Goal: Transaction & Acquisition: Purchase product/service

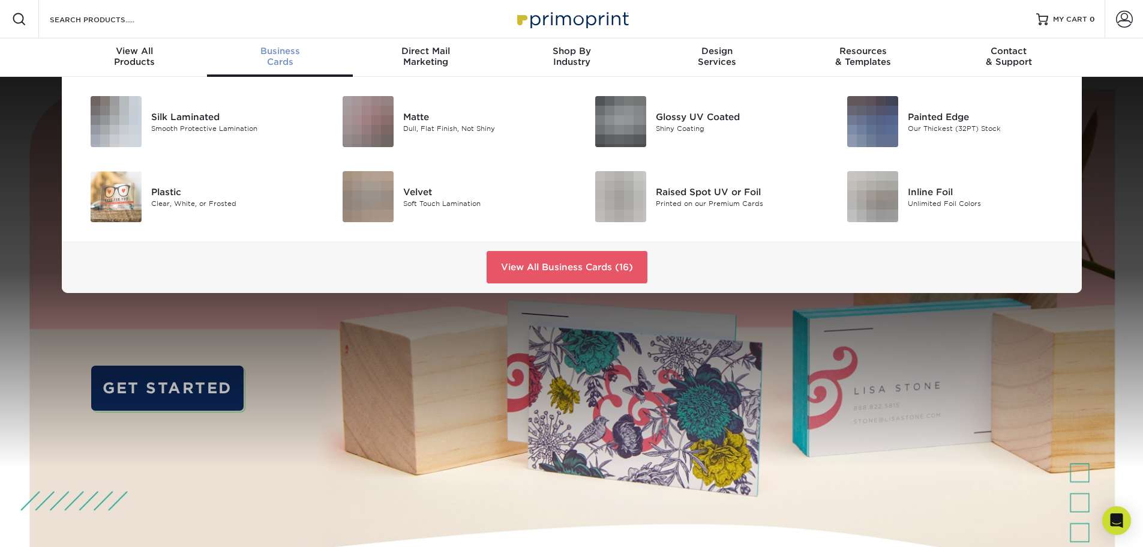
click at [280, 55] on span "Business" at bounding box center [280, 51] width 146 height 11
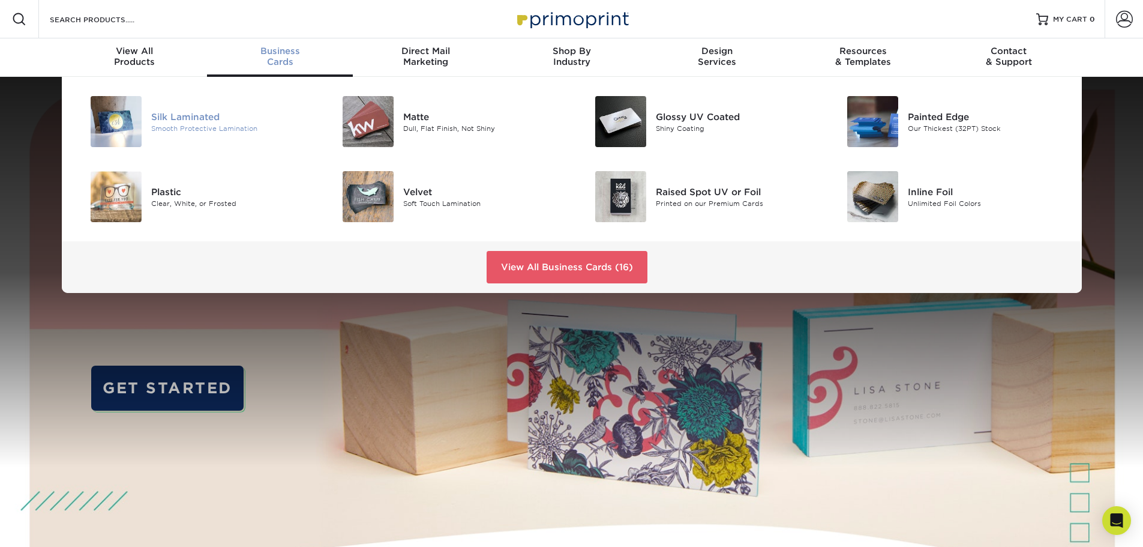
click at [190, 119] on div "Silk Laminated" at bounding box center [230, 116] width 159 height 13
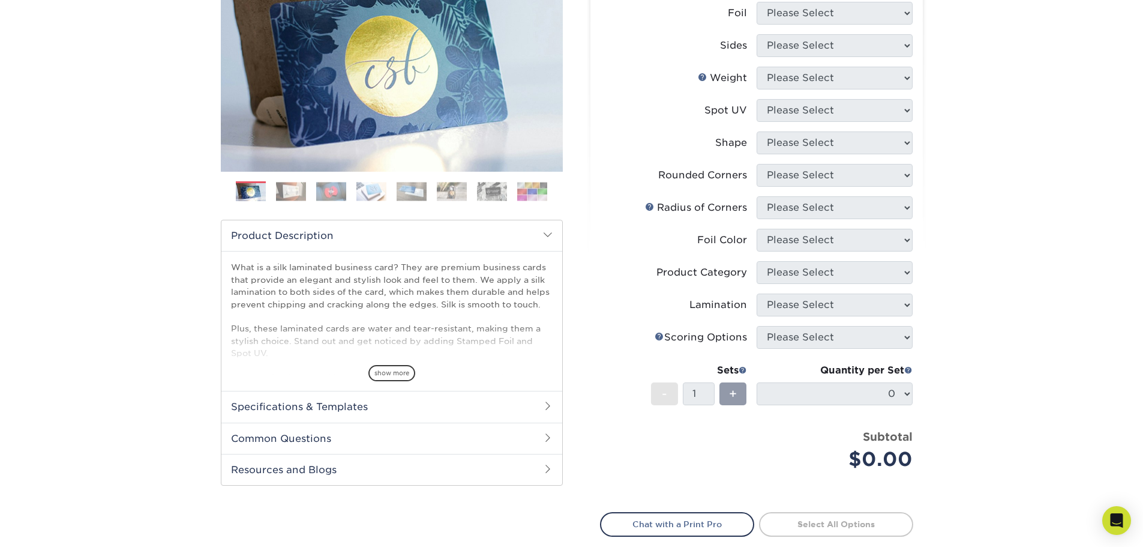
scroll to position [240, 0]
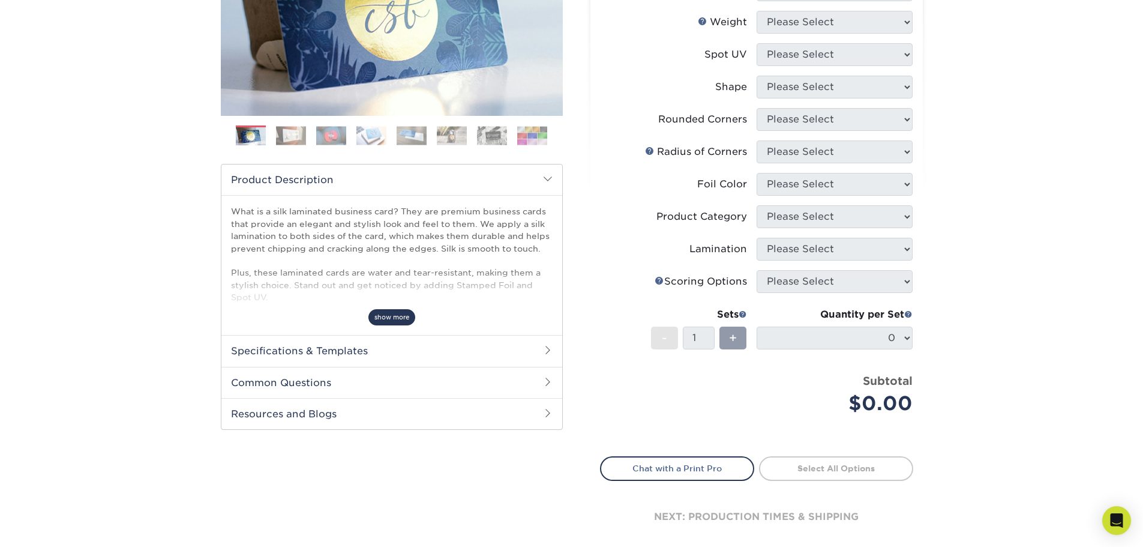
click at [389, 316] on span "show more" at bounding box center [392, 317] width 47 height 16
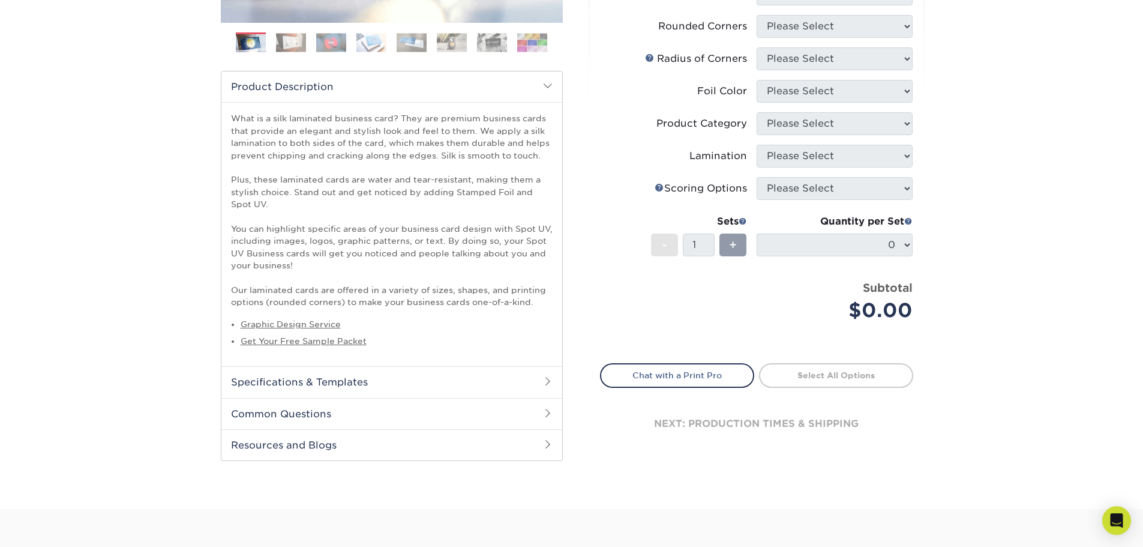
scroll to position [360, 0]
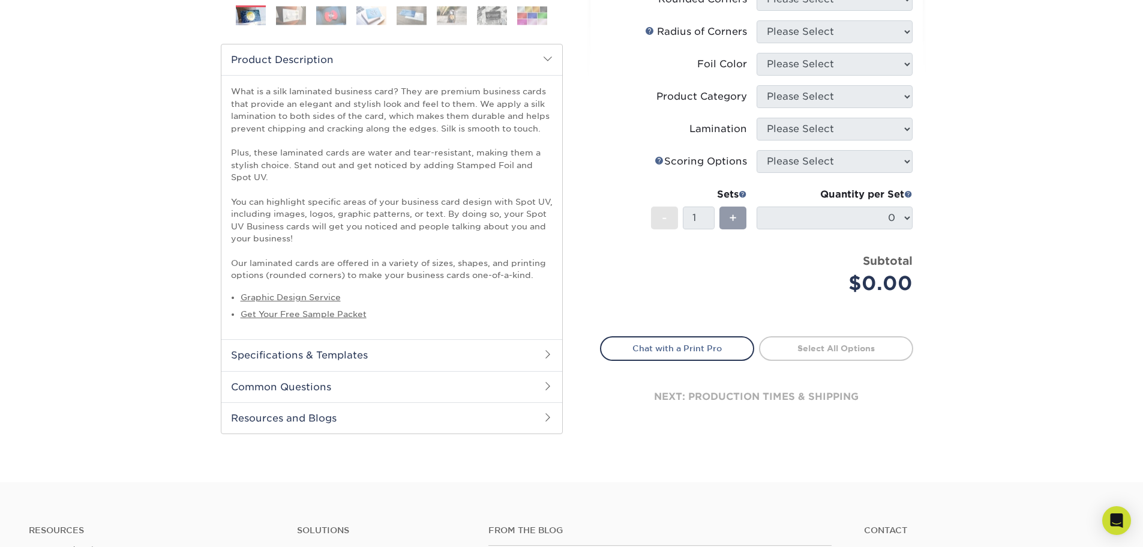
click at [546, 357] on span at bounding box center [548, 354] width 10 height 10
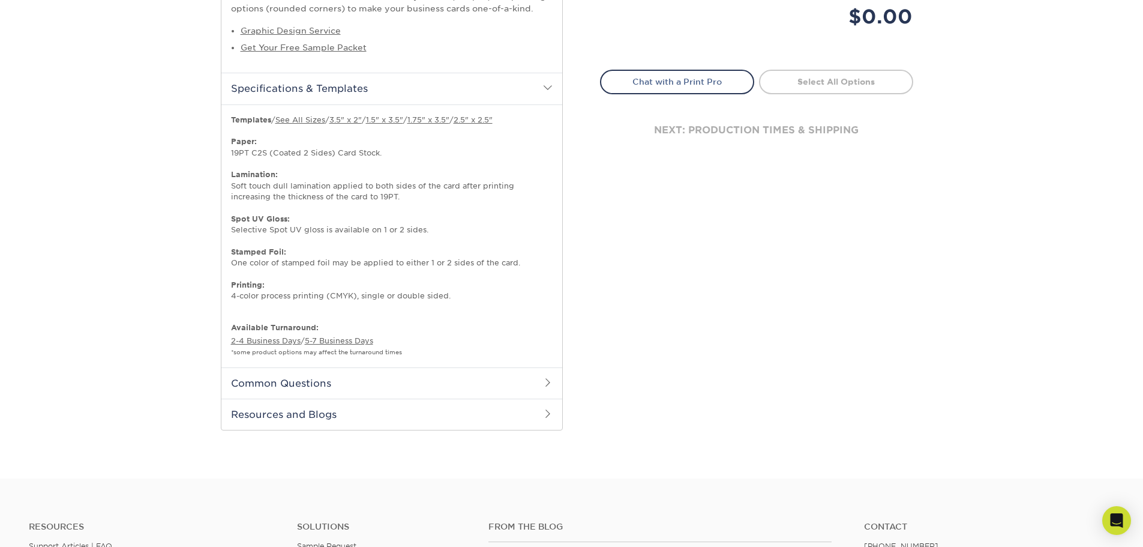
scroll to position [660, 0]
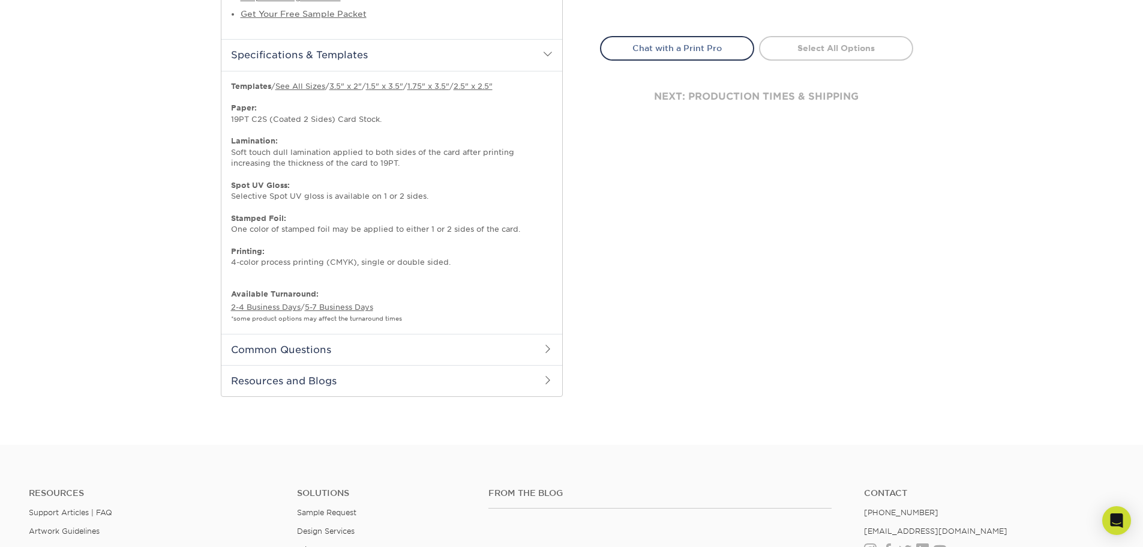
click at [547, 347] on span at bounding box center [548, 349] width 10 height 10
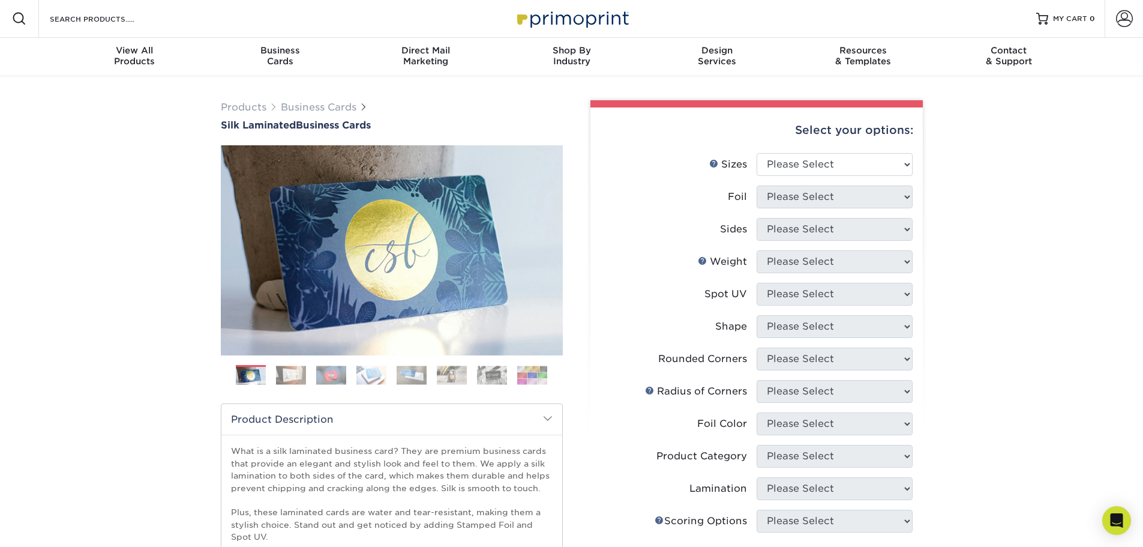
scroll to position [0, 0]
click at [906, 164] on select "Please Select 1.5" x 3.5" - Mini 1.75" x 3.5" - Mini 2" x 2" - Square 2" x 3" -…" at bounding box center [835, 165] width 156 height 23
select select "2.00x3.50"
click at [757, 154] on select "Please Select 1.5" x 3.5" - Mini 1.75" x 3.5" - Mini 2" x 2" - Square 2" x 3" -…" at bounding box center [835, 165] width 156 height 23
click at [908, 197] on select "Please Select Yes No" at bounding box center [835, 197] width 156 height 23
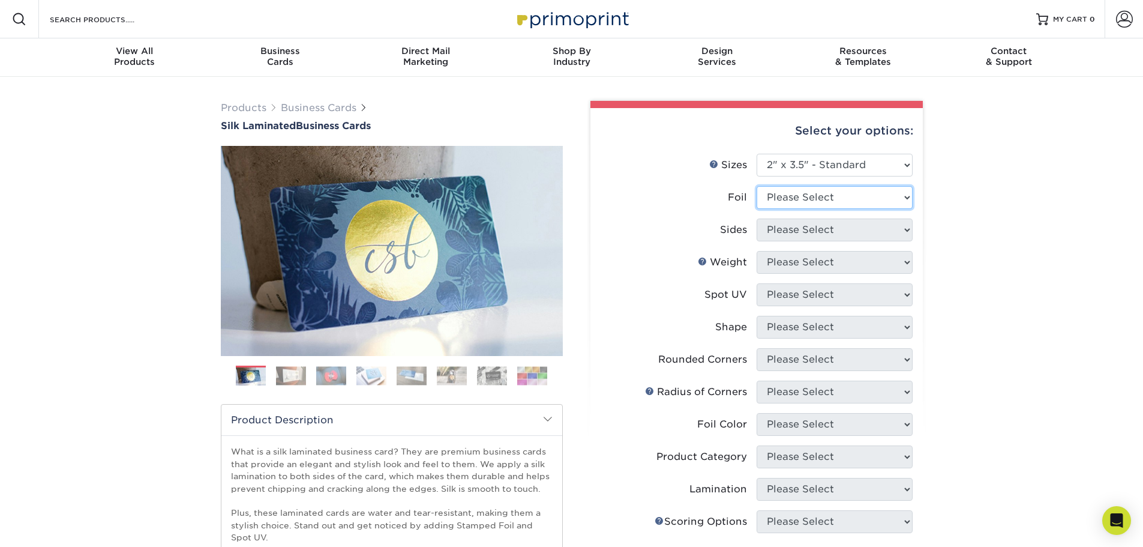
select select "0"
click at [757, 186] on select "Please Select Yes No" at bounding box center [835, 197] width 156 height 23
click at [905, 229] on select "Please Select Print Both Sides Print Front Only" at bounding box center [835, 229] width 156 height 23
select select "13abbda7-1d64-4f25-8bb2-c179b224825d"
click at [757, 218] on select "Please Select Print Both Sides Print Front Only" at bounding box center [835, 229] width 156 height 23
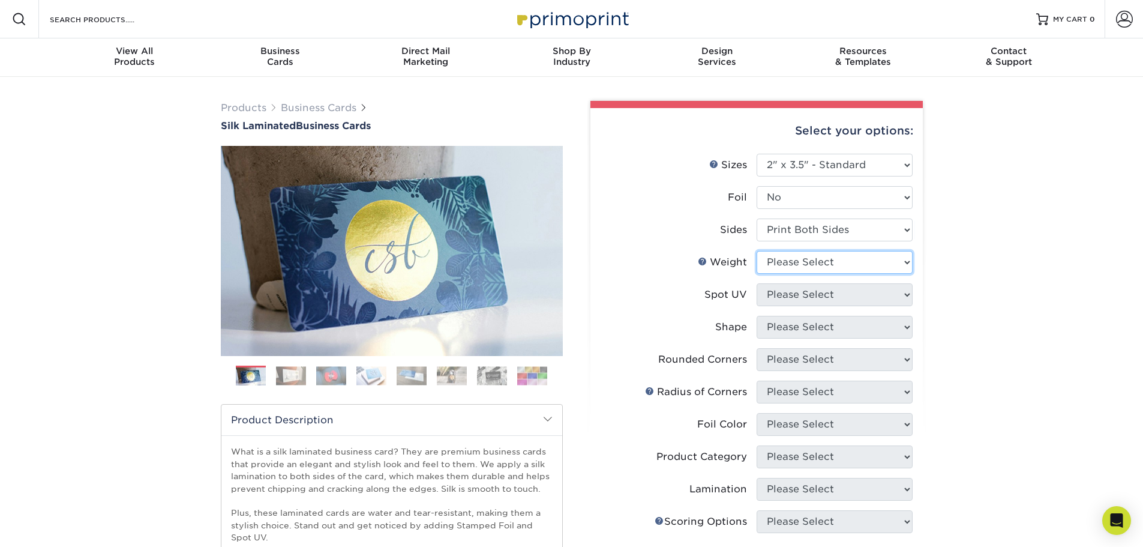
click at [908, 260] on select "Please Select 16PT" at bounding box center [835, 262] width 156 height 23
select select "16PT"
click at [757, 251] on select "Please Select 16PT" at bounding box center [835, 262] width 156 height 23
click at [902, 292] on select "Please Select No Spot UV Front and Back (Both Sides) Front Only Back Only" at bounding box center [835, 294] width 156 height 23
select select "3"
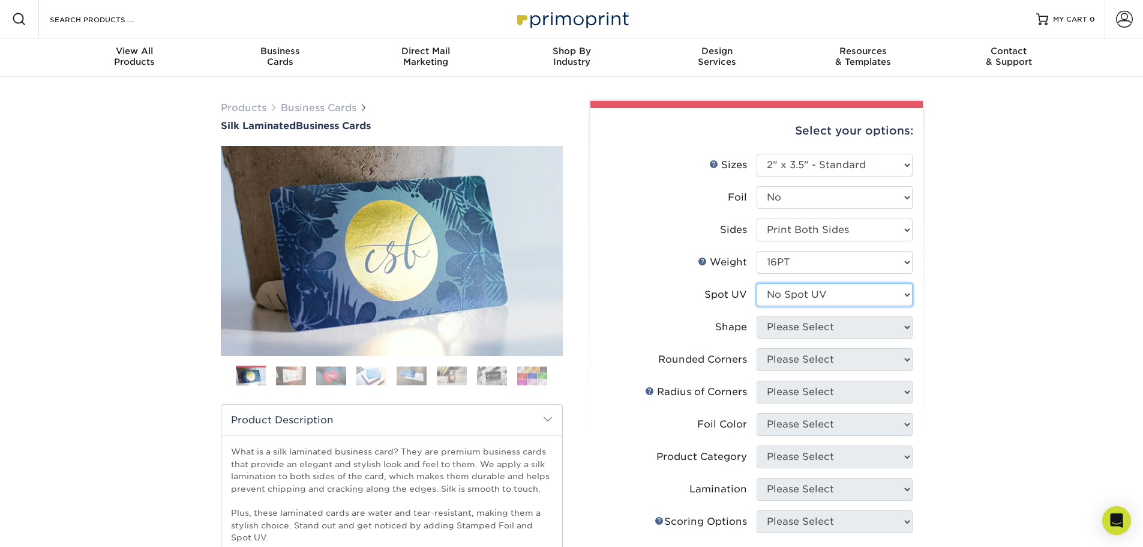
click at [757, 283] on select "Please Select No Spot UV Front and Back (Both Sides) Front Only Back Only" at bounding box center [835, 294] width 156 height 23
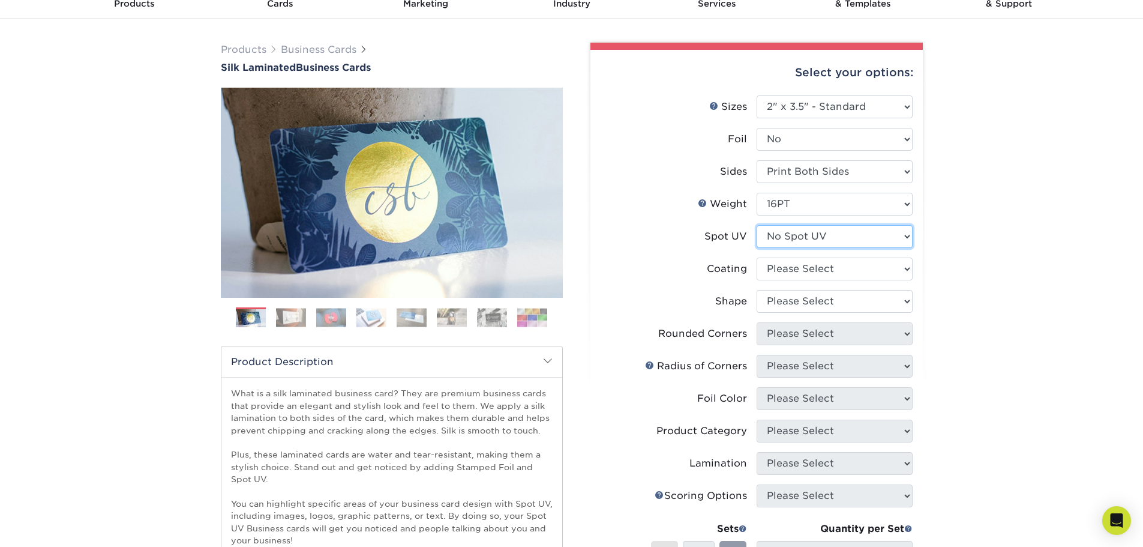
scroll to position [60, 0]
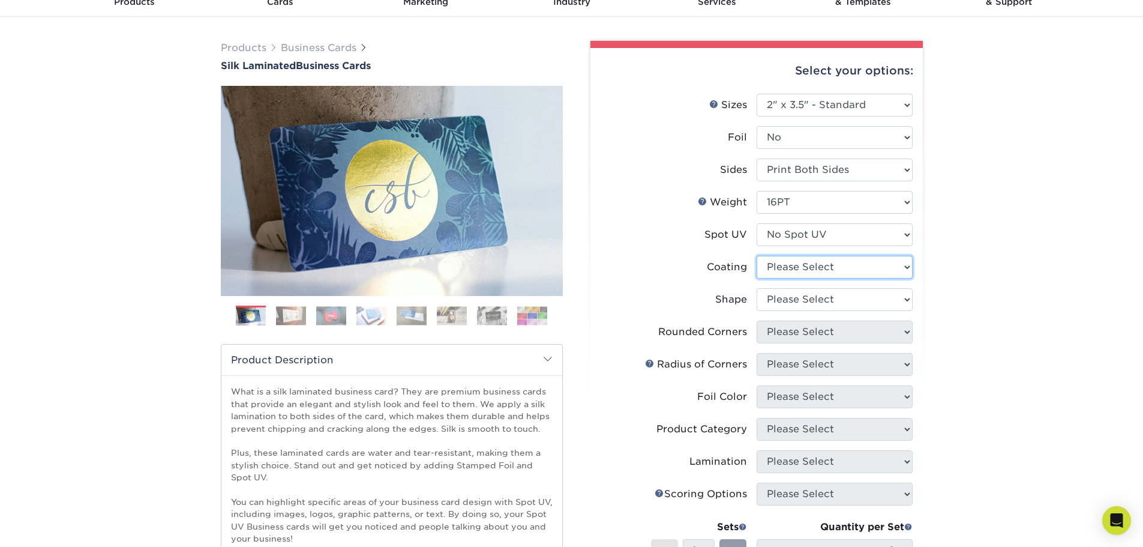
click at [908, 268] on select at bounding box center [835, 267] width 156 height 23
select select "3e7618de-abca-4bda-9f97-8b9129e913d8"
click at [757, 256] on select at bounding box center [835, 267] width 156 height 23
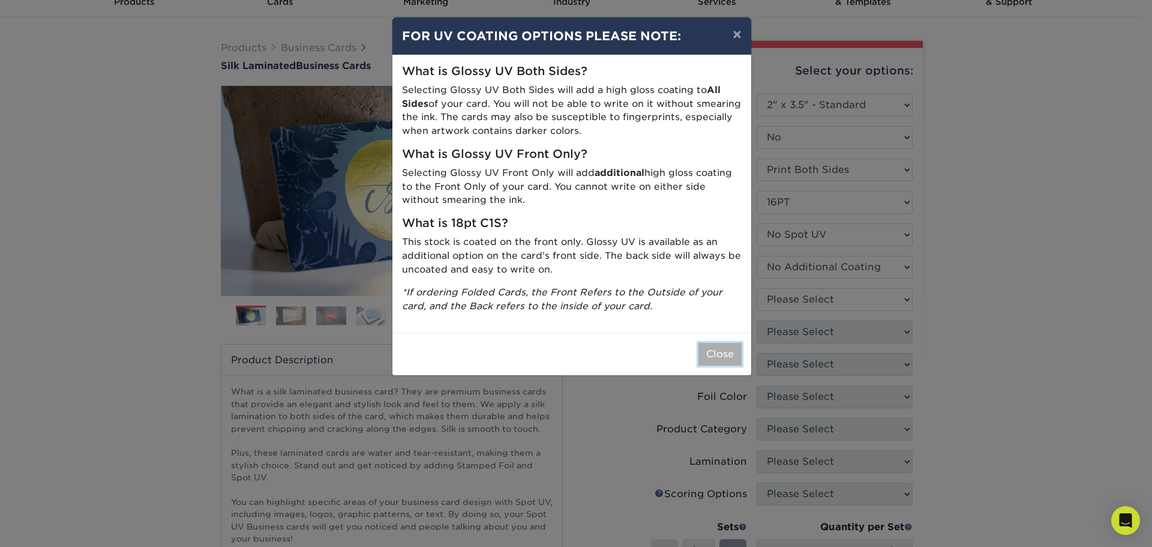
click at [715, 349] on button "Close" at bounding box center [720, 354] width 43 height 23
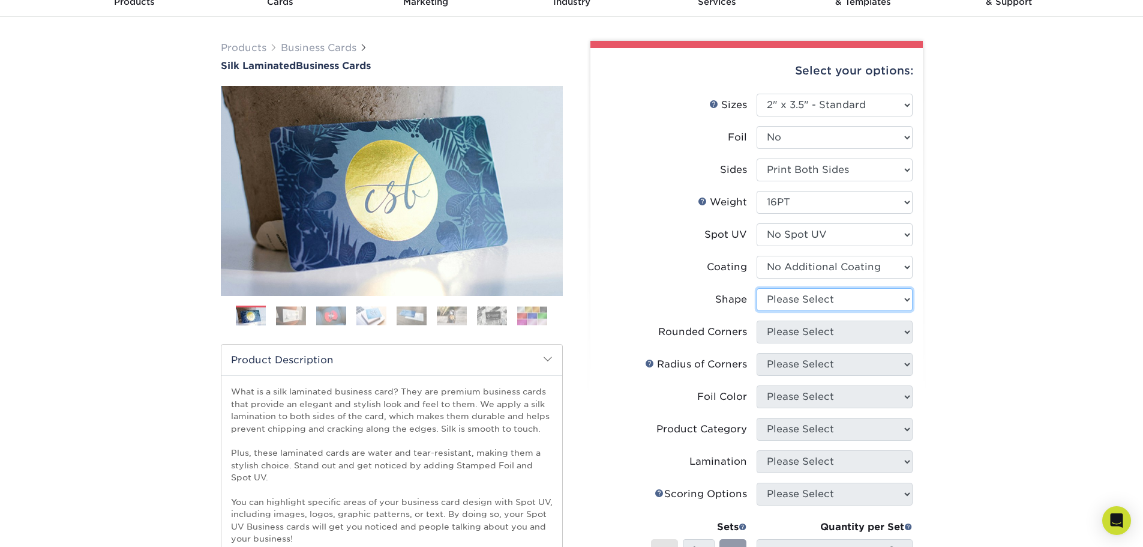
click at [905, 300] on select "Please Select Standard Oval" at bounding box center [835, 299] width 156 height 23
select select "standard"
click at [757, 288] on select "Please Select Standard Oval" at bounding box center [835, 299] width 156 height 23
click at [909, 332] on select "Please Select Yes - Round 2 Corners Yes - Round 4 Corners No" at bounding box center [835, 332] width 156 height 23
select select "7672df9e-0e0a-464d-8e1f-920c575e4da3"
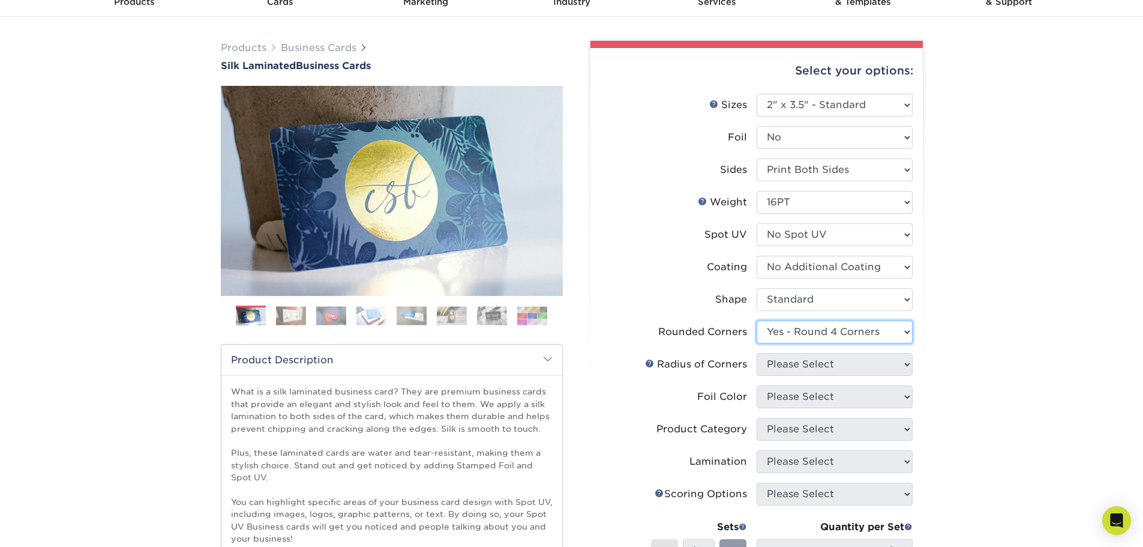
click at [757, 321] on select "Please Select Yes - Round 2 Corners Yes - Round 4 Corners No" at bounding box center [835, 332] width 156 height 23
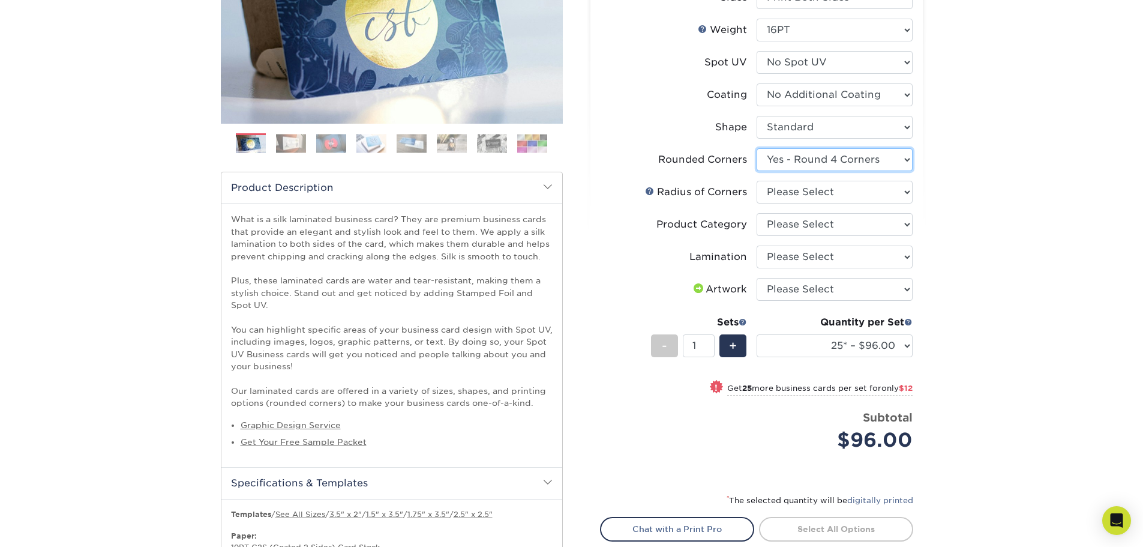
scroll to position [240, 0]
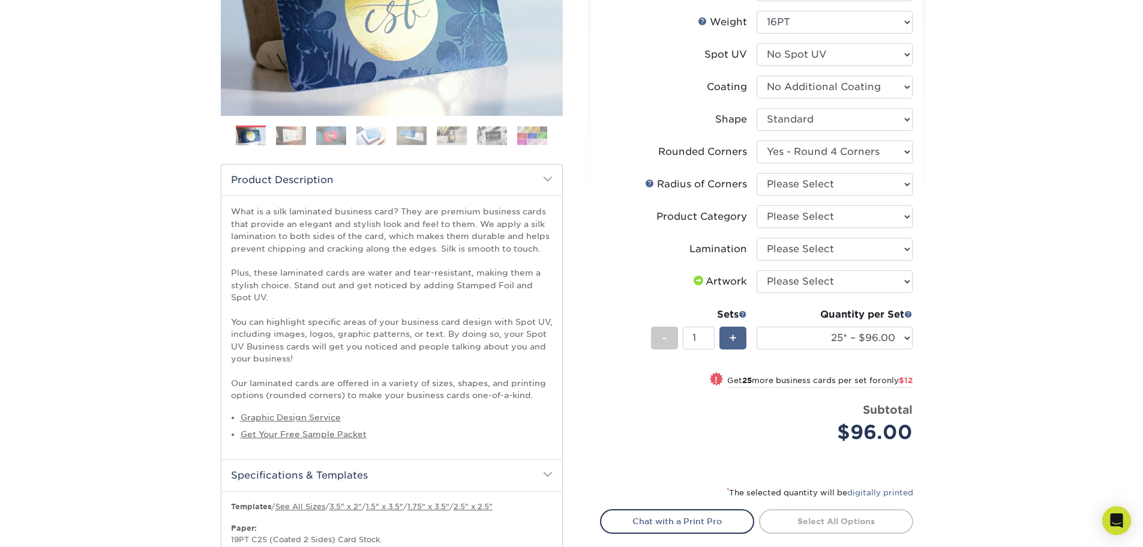
click at [730, 338] on span "+" at bounding box center [733, 338] width 8 height 18
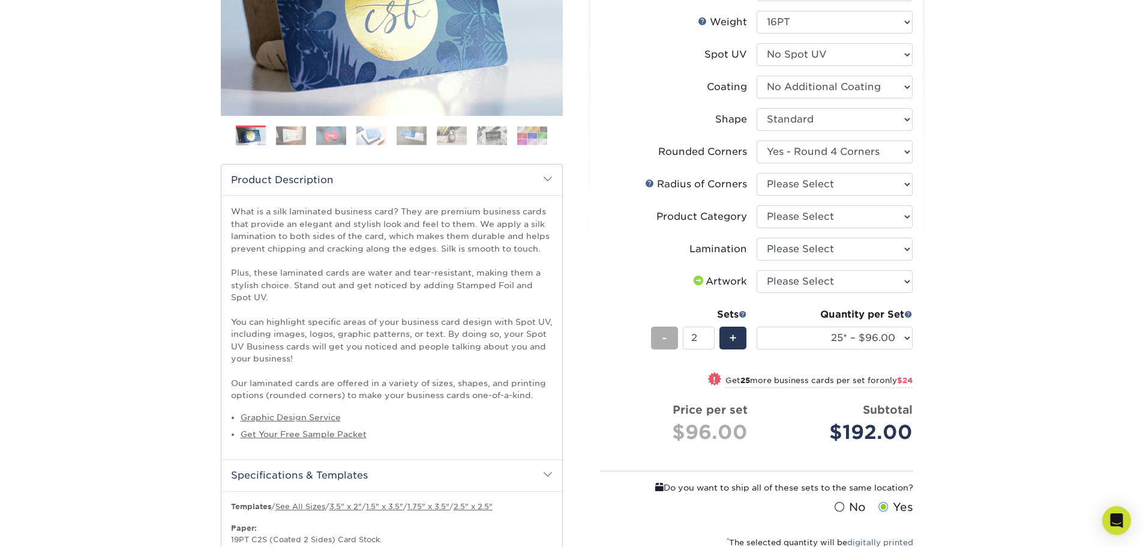
click at [658, 339] on div "-" at bounding box center [664, 338] width 27 height 23
type input "1"
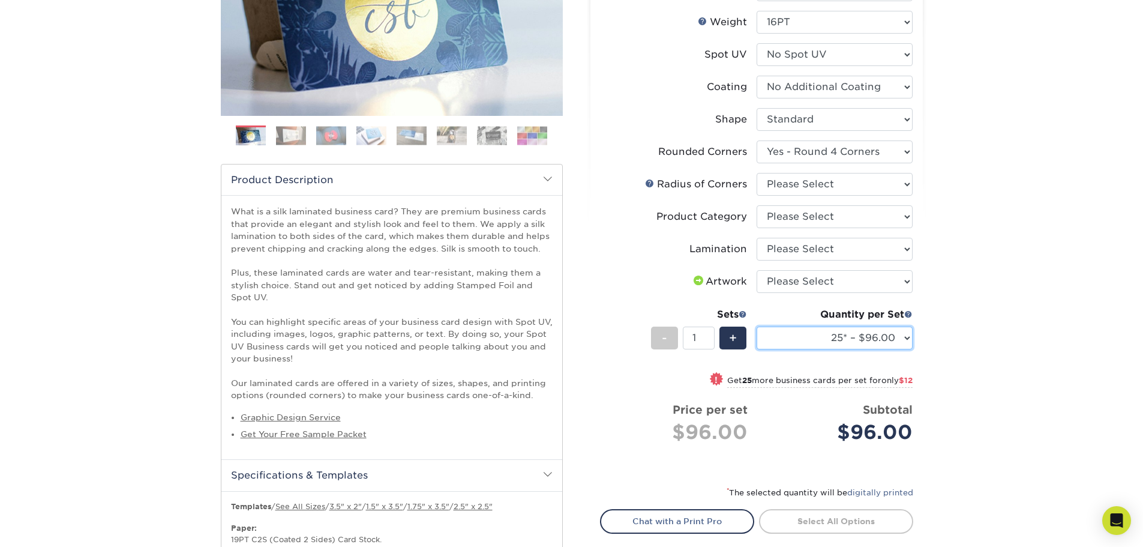
click at [907, 337] on select "25* – $96.00 50* – $108.00 75* – $120.00 100* – $128.00 250* – $136.00 500 – $1…" at bounding box center [835, 338] width 156 height 23
click at [1005, 310] on div "Products Business Cards Silk Laminated Business Cards Previous Next" at bounding box center [571, 534] width 1143 height 1395
click at [906, 181] on select "Please Select Rounded 1/8" Rounded 1/4"" at bounding box center [835, 184] width 156 height 23
click at [652, 184] on link at bounding box center [650, 183] width 10 height 10
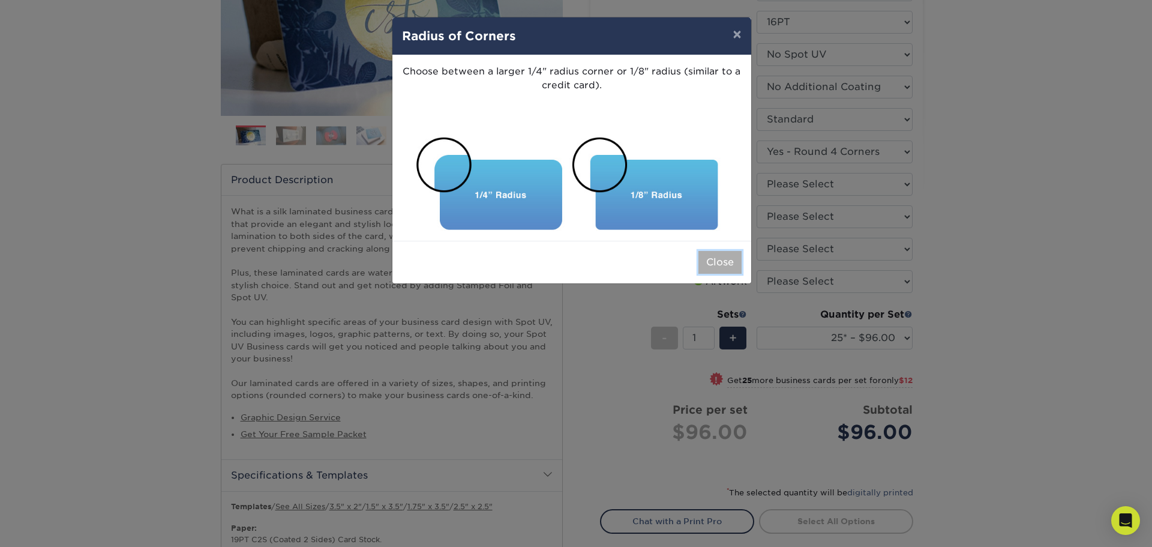
click at [714, 259] on button "Close" at bounding box center [720, 262] width 43 height 23
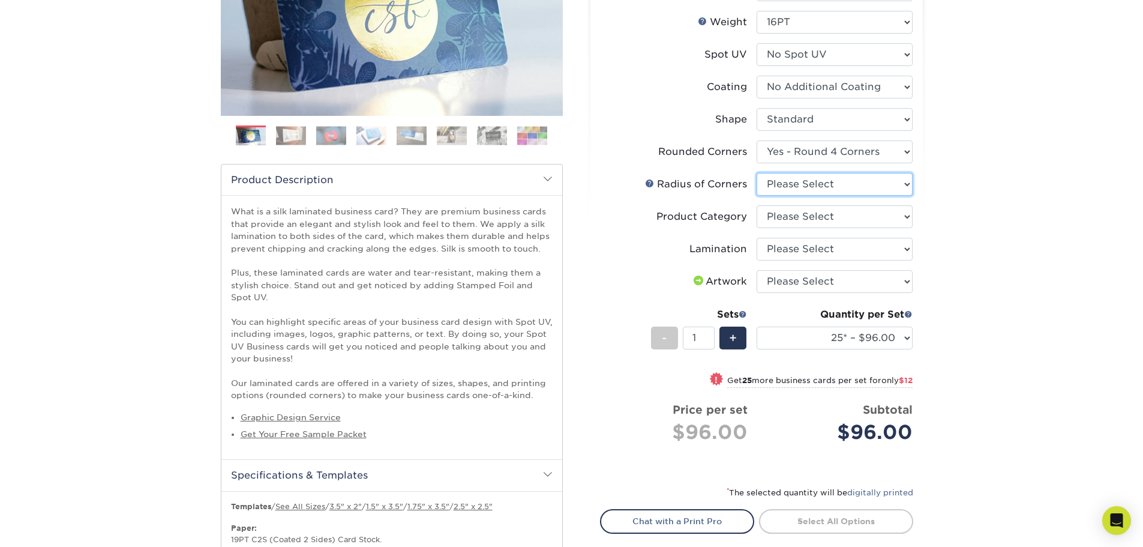
click at [907, 181] on select "Please Select Rounded 1/8" Rounded 1/4"" at bounding box center [835, 184] width 156 height 23
select select "589680c7-ee9a-431b-9d12-d7aeb1386a97"
click at [757, 173] on select "Please Select Rounded 1/8" Rounded 1/4"" at bounding box center [835, 184] width 156 height 23
click at [902, 216] on select "Please Select Business Cards" at bounding box center [835, 216] width 156 height 23
select select "3b5148f1-0588-4f88-a218-97bcfdce65c1"
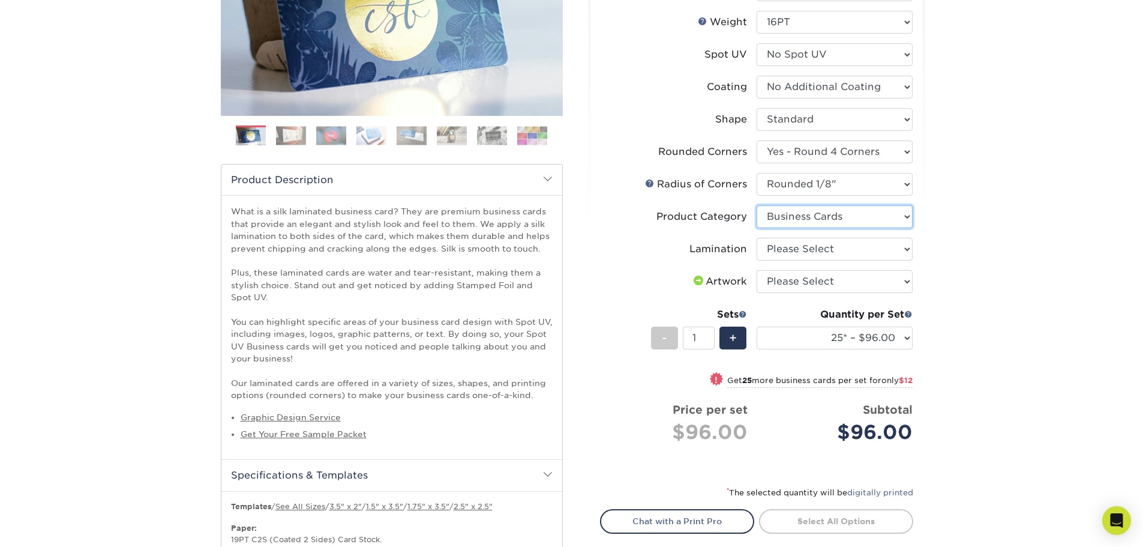
click at [757, 205] on select "Please Select Business Cards" at bounding box center [835, 216] width 156 height 23
click at [904, 247] on select "Please Select Silk" at bounding box center [835, 249] width 156 height 23
select select "ccacb42f-45f7-42d3-bbd3-7c8421cf37f0"
click at [757, 238] on select "Please Select Silk" at bounding box center [835, 249] width 156 height 23
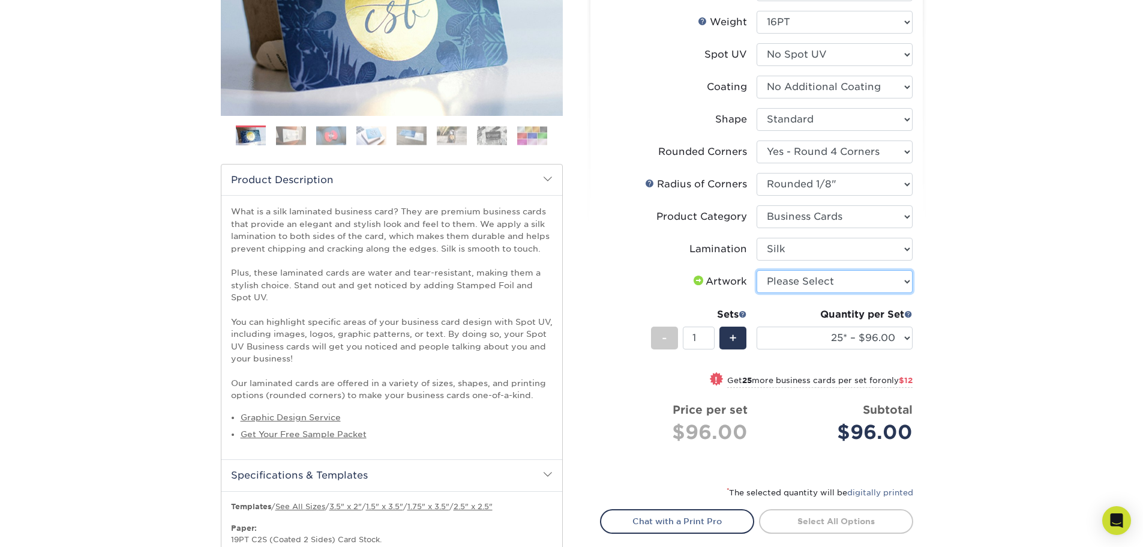
click at [900, 279] on select "Please Select I will upload files I need a design - $100" at bounding box center [835, 281] width 156 height 23
select select "upload"
click at [757, 270] on select "Please Select I will upload files I need a design - $100" at bounding box center [835, 281] width 156 height 23
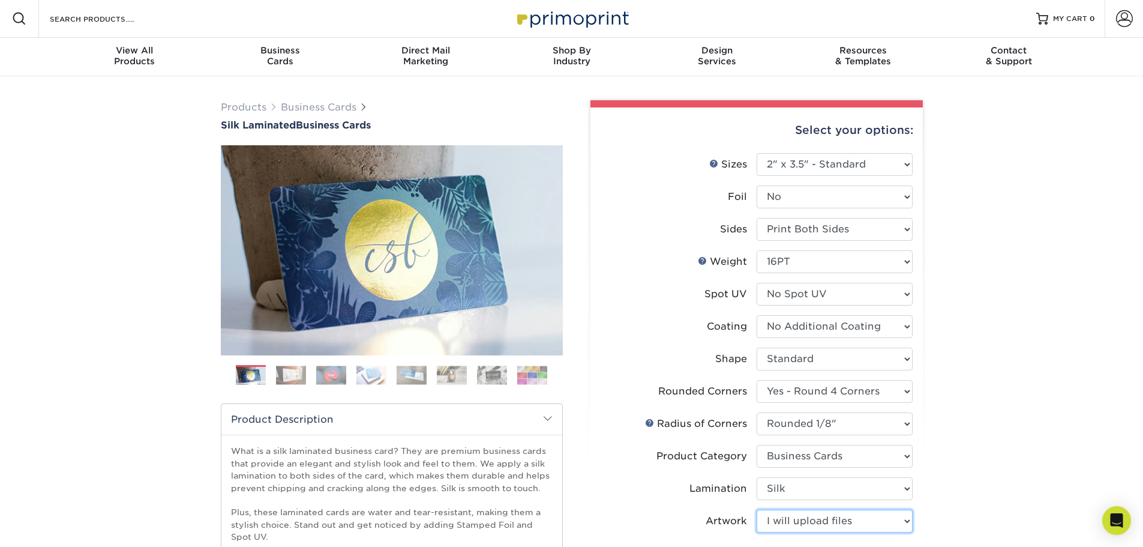
scroll to position [0, 0]
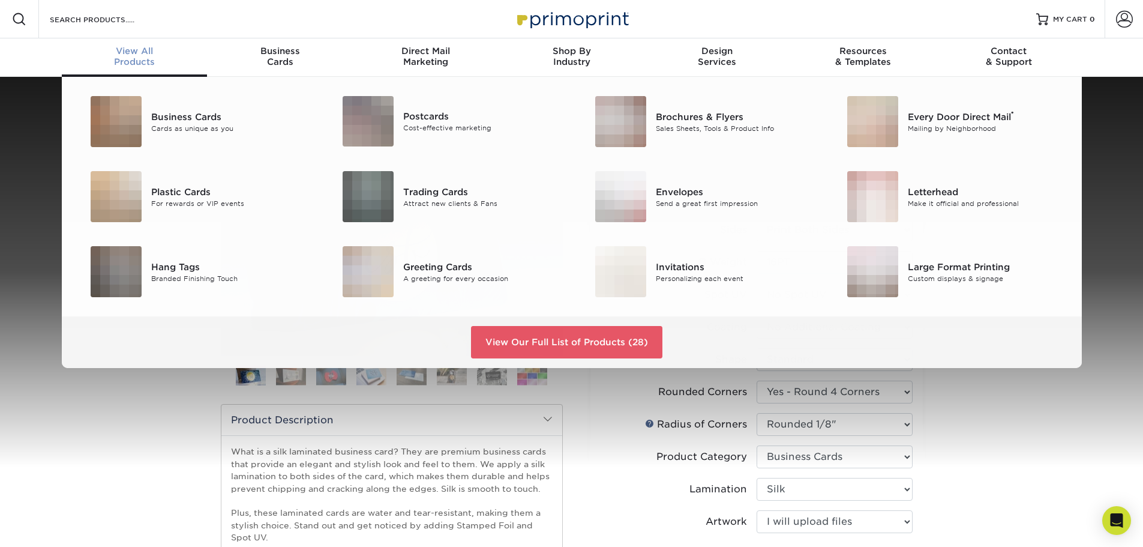
click at [136, 53] on span "View All" at bounding box center [135, 51] width 146 height 11
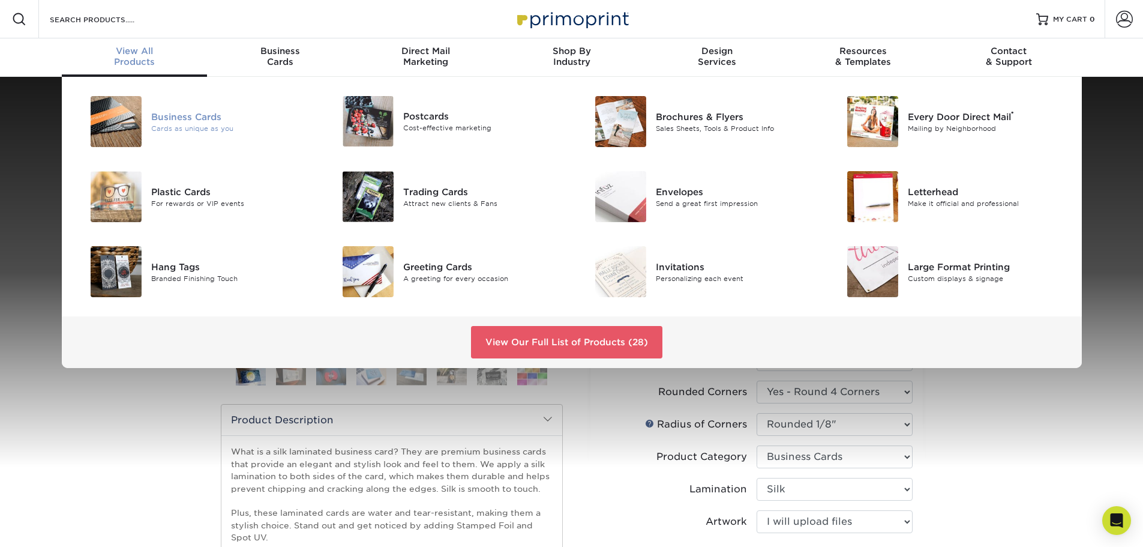
click at [186, 116] on div "Business Cards" at bounding box center [230, 116] width 159 height 13
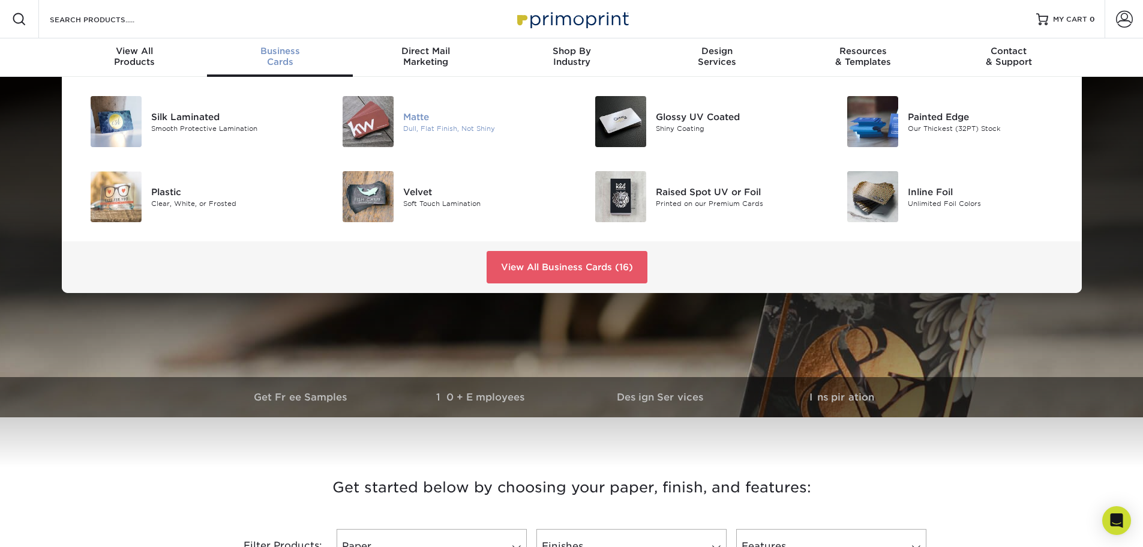
click at [419, 118] on div "Matte" at bounding box center [482, 116] width 159 height 13
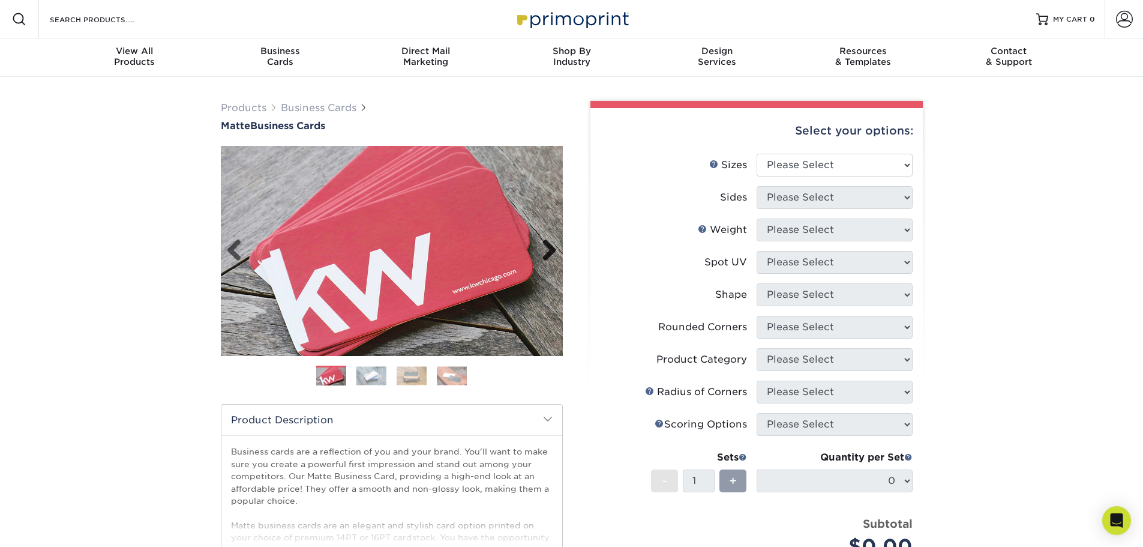
click at [551, 250] on link "Next" at bounding box center [545, 251] width 24 height 24
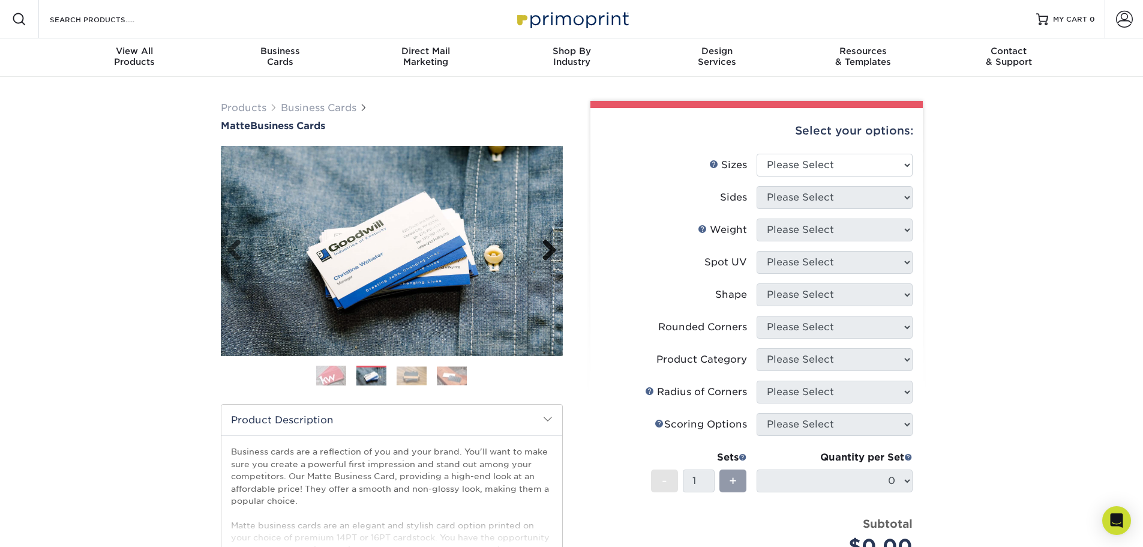
click at [551, 250] on link "Next" at bounding box center [545, 251] width 24 height 24
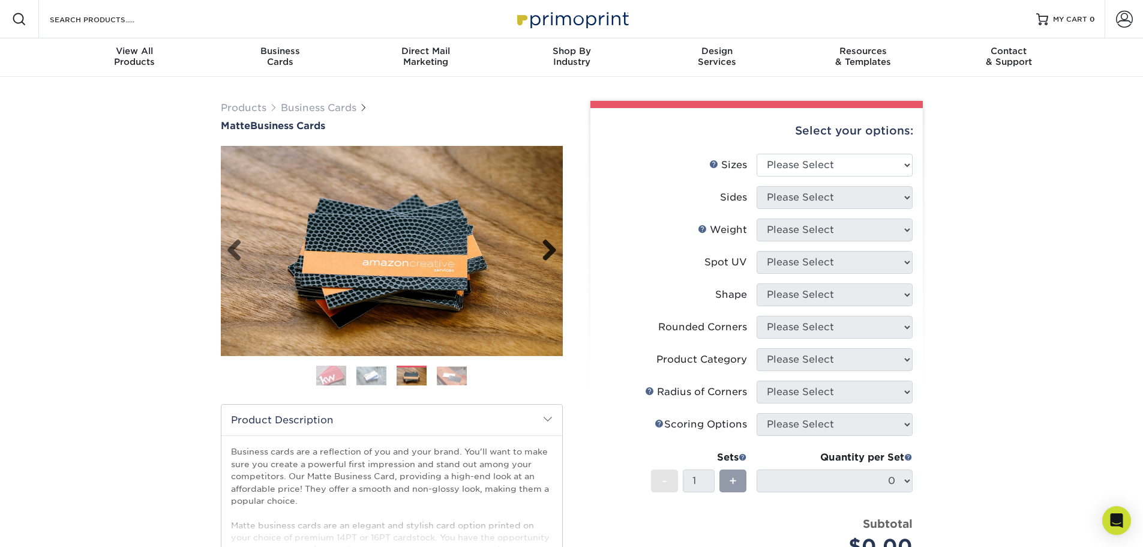
click at [551, 250] on link "Next" at bounding box center [545, 251] width 24 height 24
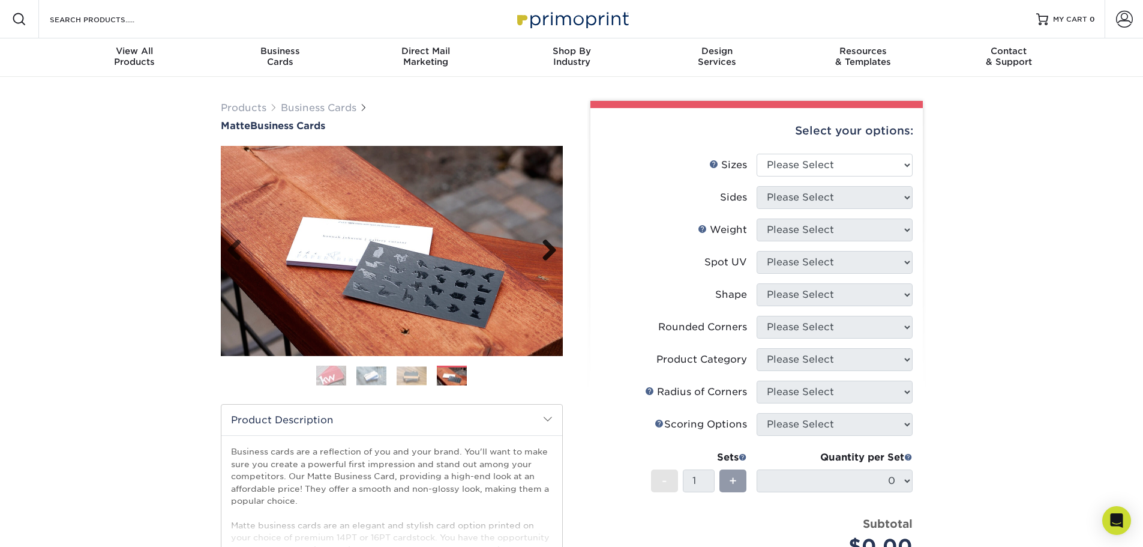
click at [551, 250] on link "Next" at bounding box center [545, 251] width 24 height 24
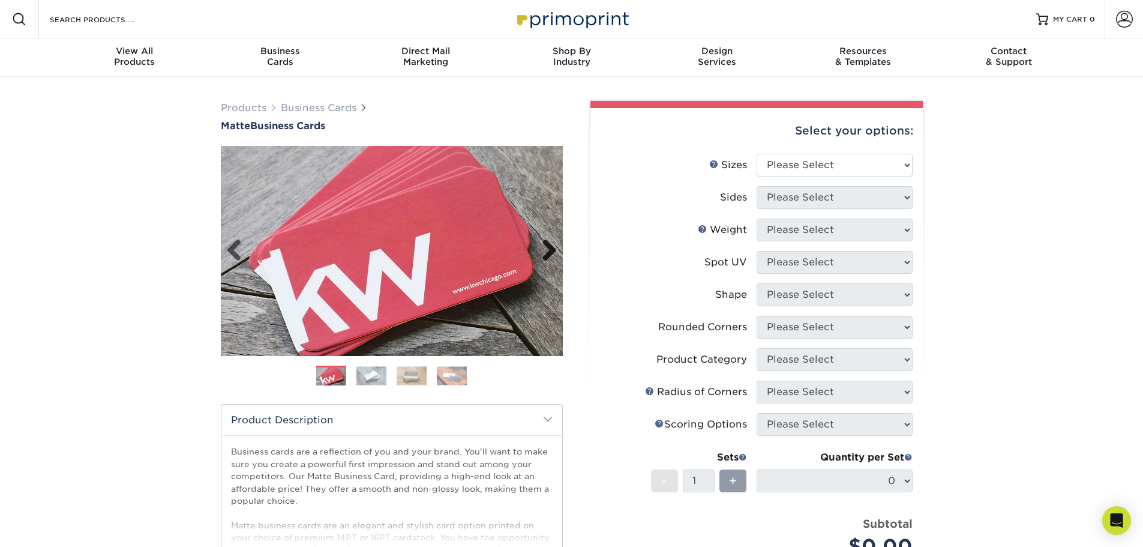
click at [551, 250] on link "Next" at bounding box center [545, 251] width 24 height 24
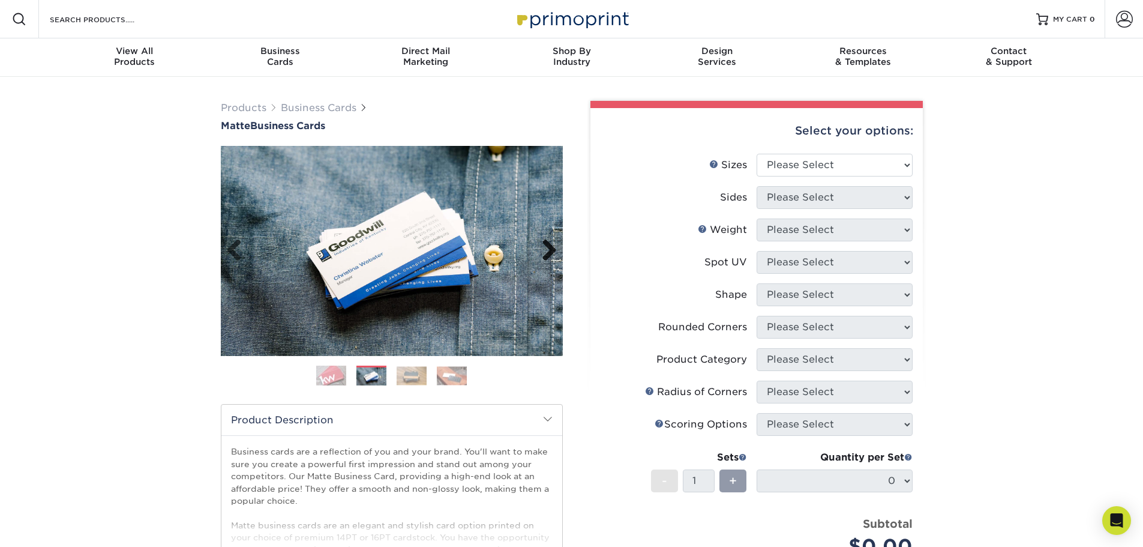
click at [551, 250] on link "Next" at bounding box center [545, 251] width 24 height 24
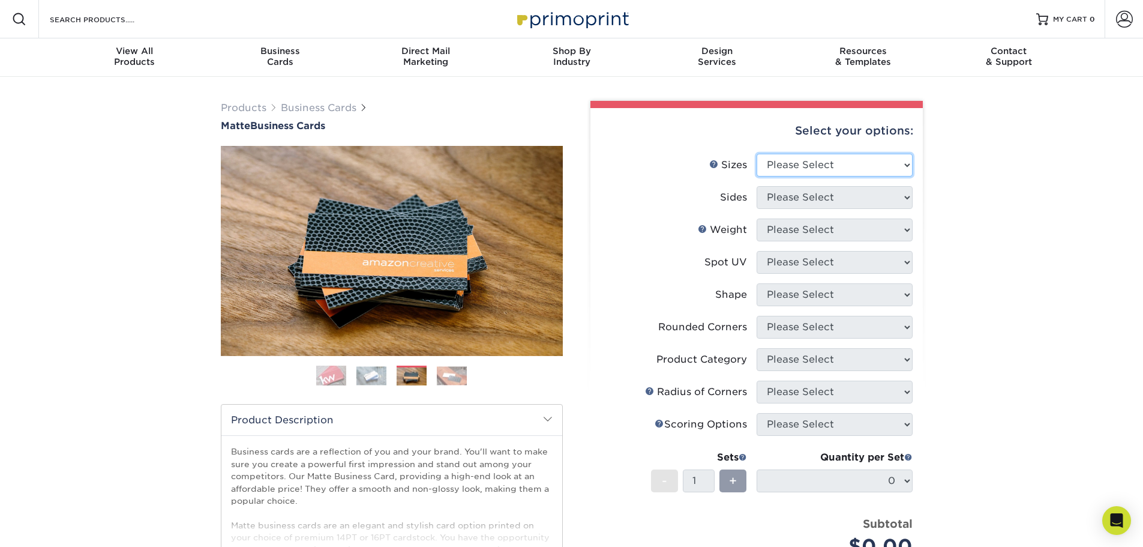
click at [906, 163] on select "Please Select 1.5" x 3.5" - Mini 1.75" x 3.5" - Mini 2" x 2" - Square 2" x 3" -…" at bounding box center [835, 165] width 156 height 23
select select "2.00x3.50"
click at [757, 154] on select "Please Select 1.5" x 3.5" - Mini 1.75" x 3.5" - Mini 2" x 2" - Square 2" x 3" -…" at bounding box center [835, 165] width 156 height 23
click at [905, 196] on select "Please Select Print Both Sides Print Front Only" at bounding box center [835, 197] width 156 height 23
select select "13abbda7-1d64-4f25-8bb2-c179b224825d"
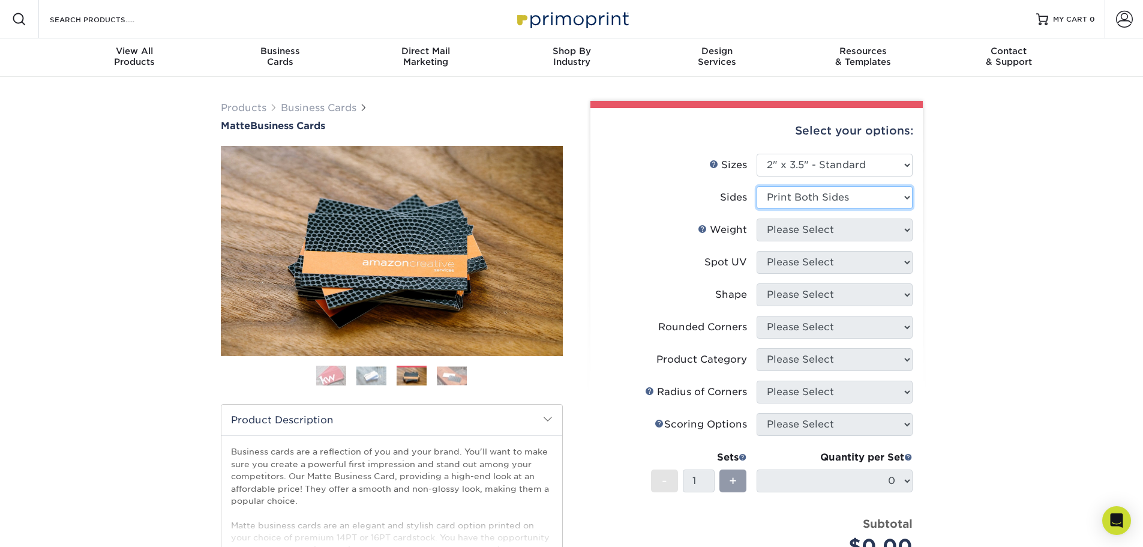
click at [757, 186] on select "Please Select Print Both Sides Print Front Only" at bounding box center [835, 197] width 156 height 23
click at [902, 229] on select "Please Select 16PT 14PT" at bounding box center [835, 229] width 156 height 23
select select "16PT"
click at [757, 218] on select "Please Select 16PT 14PT" at bounding box center [835, 229] width 156 height 23
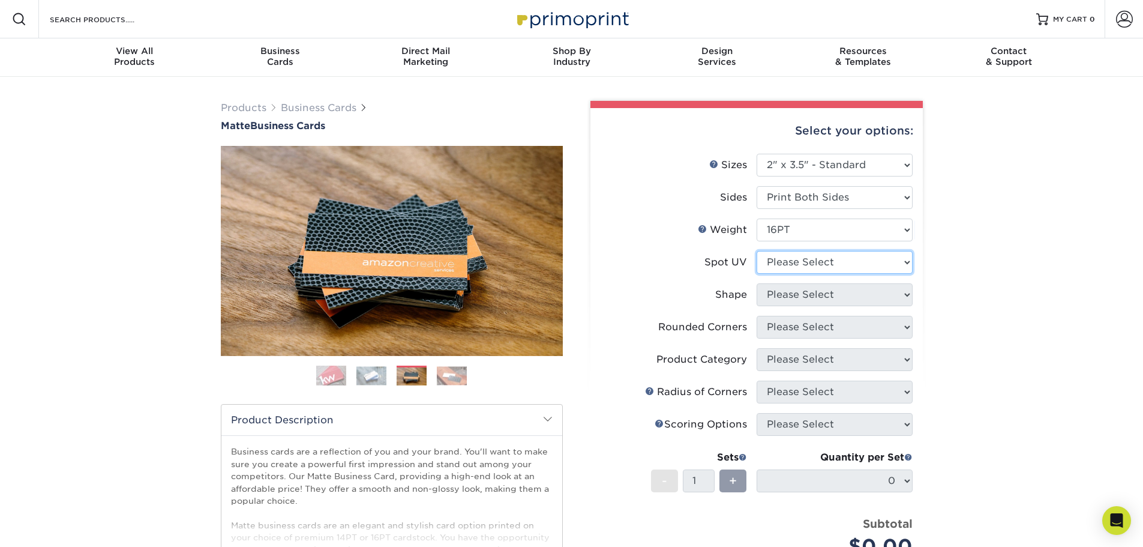
click at [904, 262] on select "Please Select No Spot UV Front and Back (Both Sides) Front Only Back Only" at bounding box center [835, 262] width 156 height 23
select select "3"
click at [757, 251] on select "Please Select No Spot UV Front and Back (Both Sides) Front Only Back Only" at bounding box center [835, 262] width 156 height 23
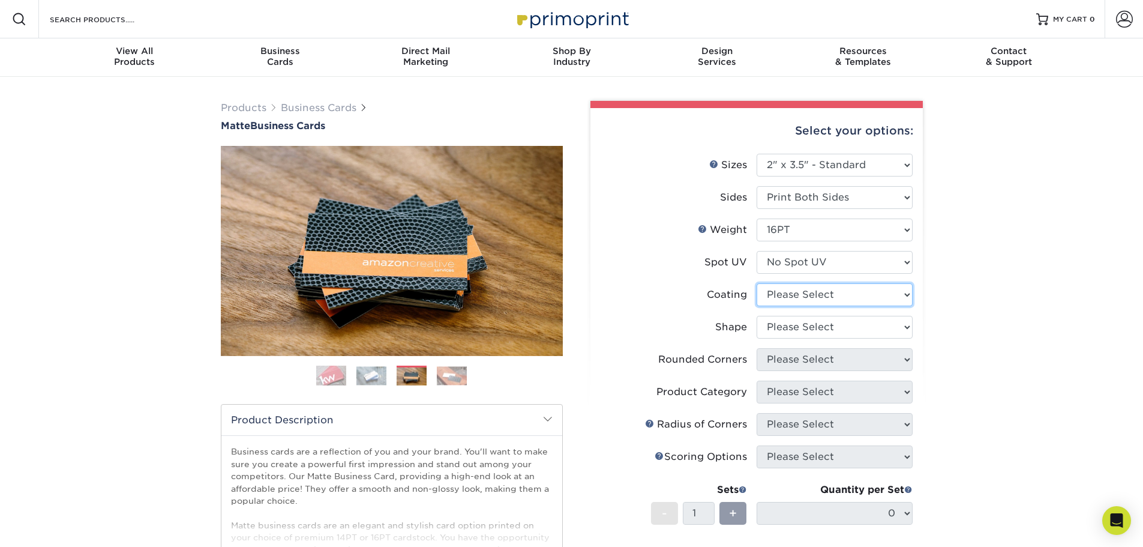
click at [905, 293] on select at bounding box center [835, 294] width 156 height 23
select select "121bb7b5-3b4d-429f-bd8d-bbf80e953313"
click at [757, 283] on select at bounding box center [835, 294] width 156 height 23
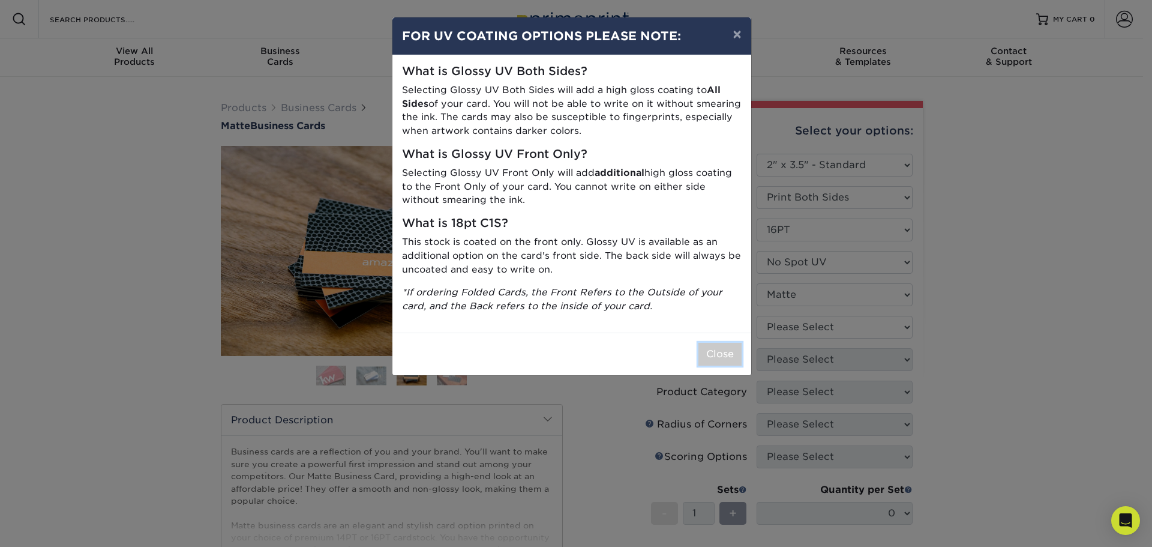
drag, startPoint x: 714, startPoint y: 351, endPoint x: 726, endPoint y: 349, distance: 12.8
click at [719, 351] on button "Close" at bounding box center [720, 354] width 43 height 23
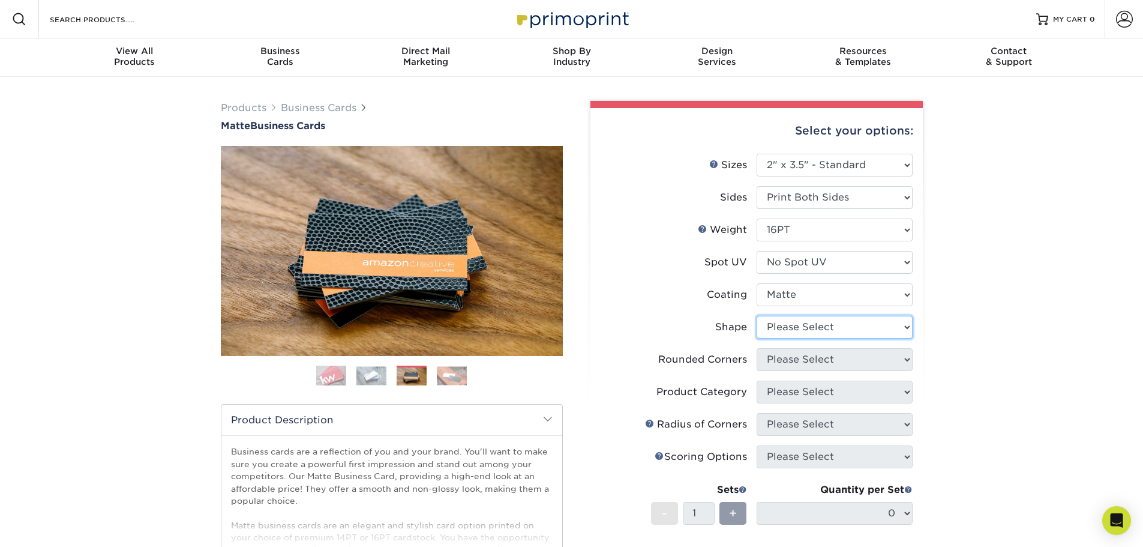
click at [905, 325] on select "Please Select Standard Oval" at bounding box center [835, 327] width 156 height 23
select select "standard"
click at [757, 316] on select "Please Select Standard Oval" at bounding box center [835, 327] width 156 height 23
click at [905, 359] on select "Please Select Yes - Round 2 Corners Yes - Round 4 Corners No" at bounding box center [835, 359] width 156 height 23
click at [757, 348] on select "Please Select Yes - Round 2 Corners Yes - Round 4 Corners No" at bounding box center [835, 359] width 156 height 23
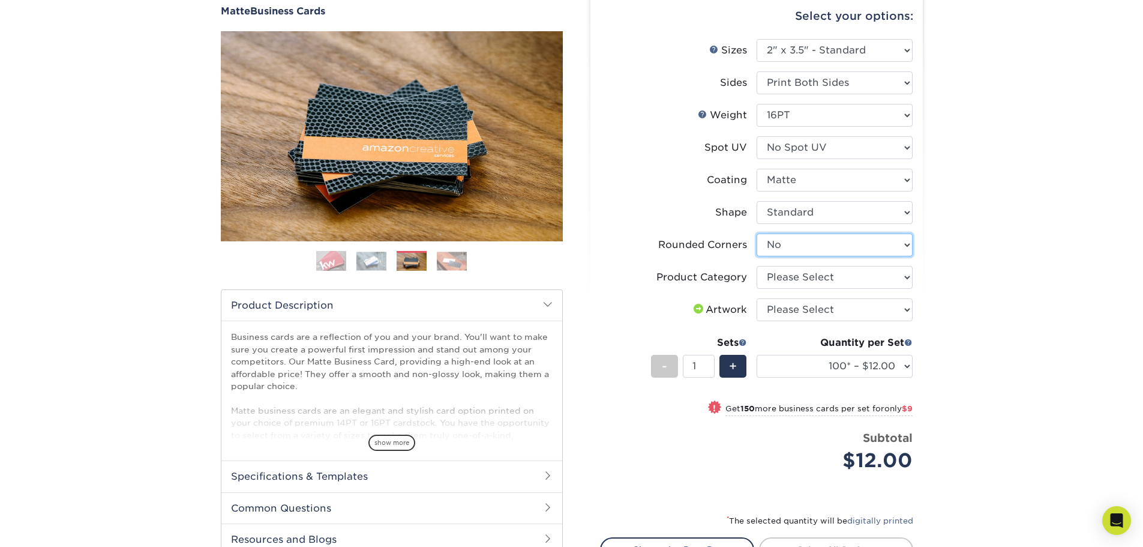
scroll to position [120, 0]
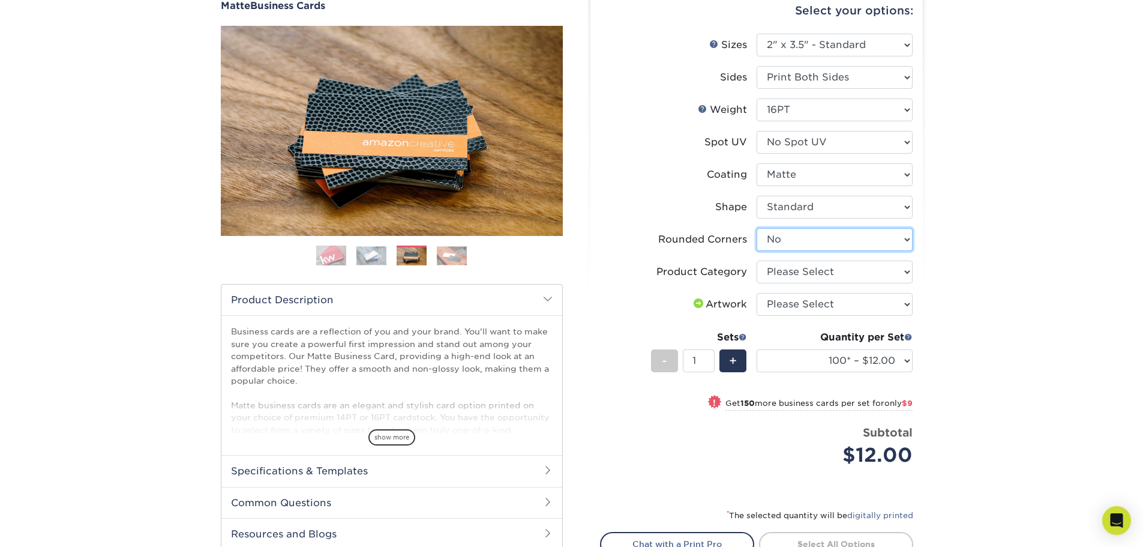
click at [904, 239] on select "Please Select Yes - Round 2 Corners Yes - Round 4 Corners No" at bounding box center [835, 239] width 156 height 23
select select "7672df9e-0e0a-464d-8e1f-920c575e4da3"
click at [757, 228] on select "Please Select Yes - Round 2 Corners Yes - Round 4 Corners No" at bounding box center [835, 239] width 156 height 23
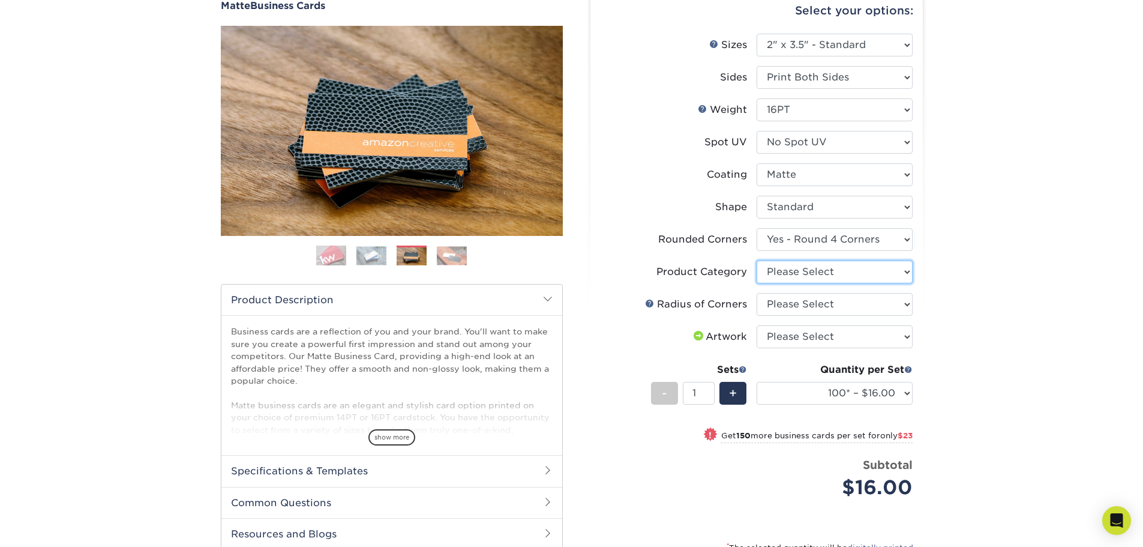
click at [908, 271] on select "Please Select Business Cards" at bounding box center [835, 271] width 156 height 23
select select "3b5148f1-0588-4f88-a218-97bcfdce65c1"
click at [757, 260] on select "Please Select Business Cards" at bounding box center [835, 271] width 156 height 23
click at [907, 306] on select "Please Select Rounded 1/8" Rounded 1/4"" at bounding box center [835, 304] width 156 height 23
select select "589680c7-ee9a-431b-9d12-d7aeb1386a97"
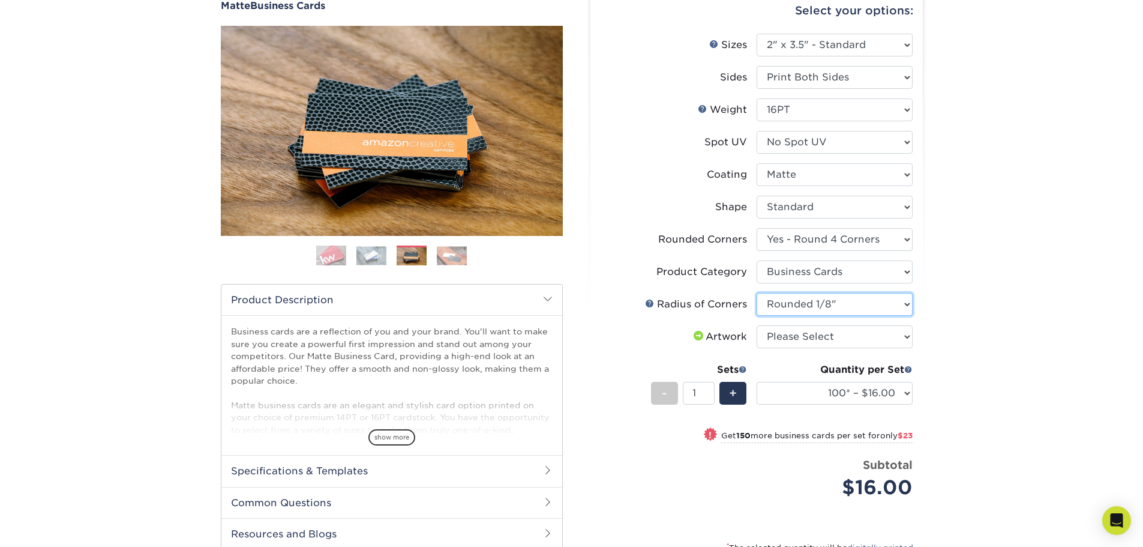
click at [757, 293] on select "Please Select Rounded 1/8" Rounded 1/4"" at bounding box center [835, 304] width 156 height 23
click at [906, 335] on select "Please Select I will upload files I need a design - $100" at bounding box center [835, 336] width 156 height 23
select select "upload"
click at [757, 325] on select "Please Select I will upload files I need a design - $100" at bounding box center [835, 336] width 156 height 23
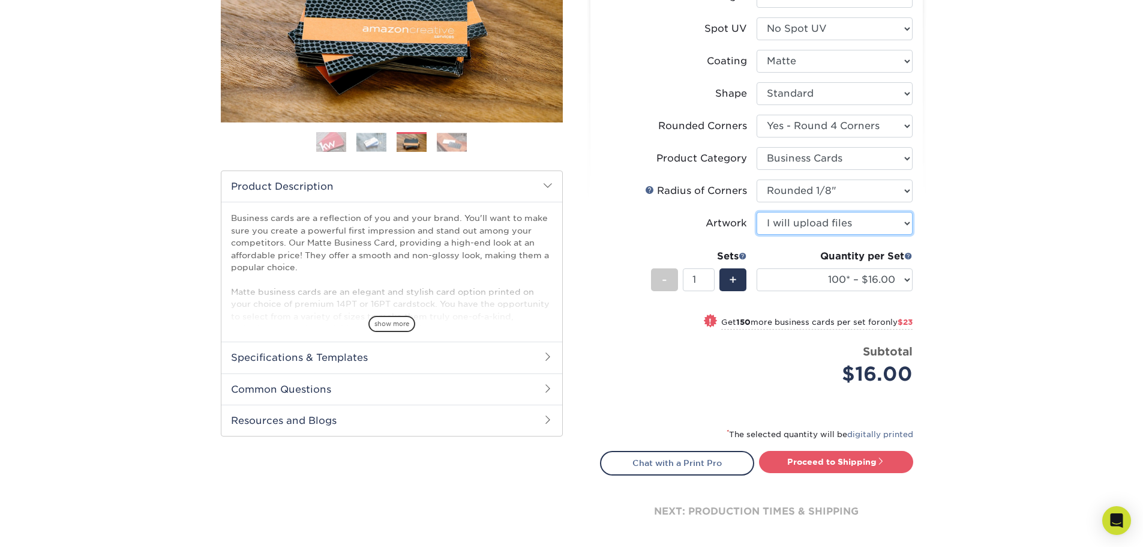
scroll to position [240, 0]
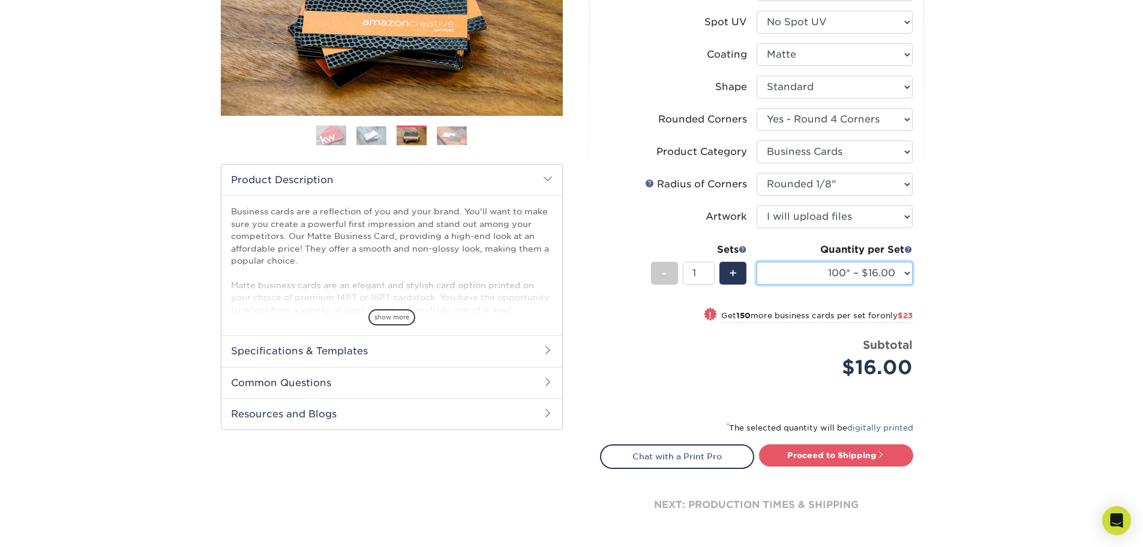
click at [905, 273] on select "100* – $16.00 250* – $39.00 500 – $77.00 1000 – $94.00 2500 – $173.00 5000 – $2…" at bounding box center [835, 273] width 156 height 23
click at [757, 262] on select "100* – $16.00 250* – $39.00 500 – $77.00 1000 – $94.00 2500 – $173.00 5000 – $2…" at bounding box center [835, 273] width 156 height 23
click at [905, 269] on select "100* – $16.00 250* – $39.00 500 – $77.00 1000 – $94.00 2500 – $173.00 5000 – $2…" at bounding box center [835, 273] width 156 height 23
select select "250* – $39.00"
click at [757, 262] on select "100* – $16.00 250* – $39.00 500 – $77.00 1000 – $94.00 2500 – $173.00 5000 – $2…" at bounding box center [835, 273] width 156 height 23
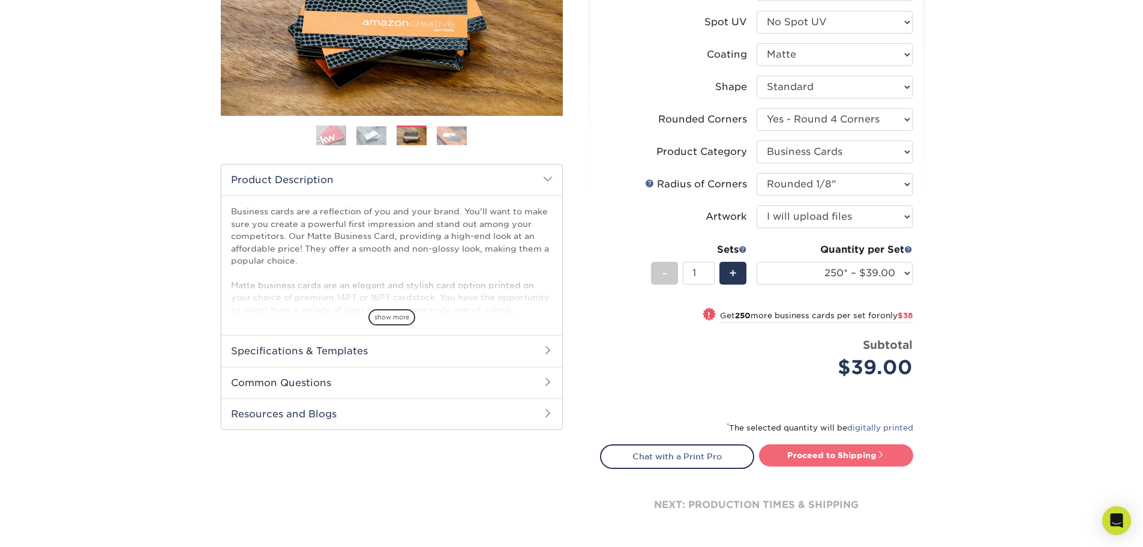
click at [826, 456] on link "Proceed to Shipping" at bounding box center [836, 455] width 154 height 22
type input "Set 1"
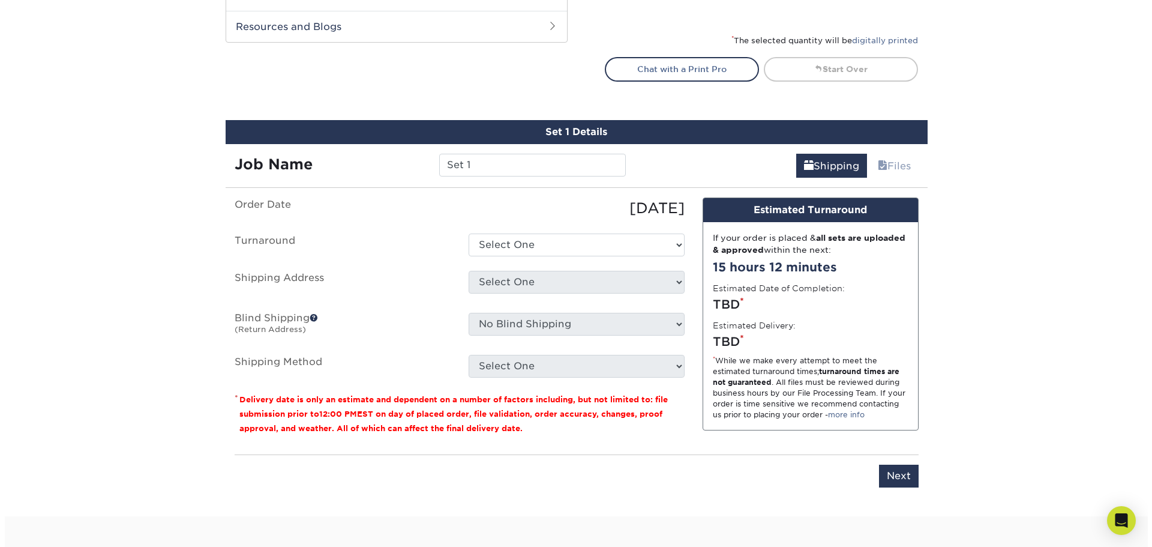
scroll to position [648, 0]
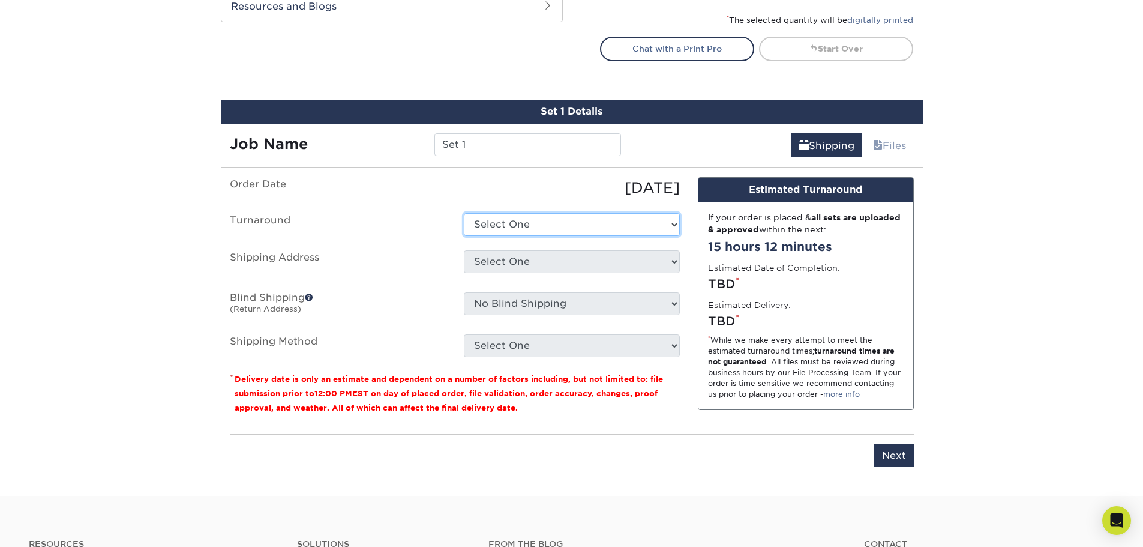
click at [668, 222] on select "Select One 2-4 Business Days 2 Day Next Business Day" at bounding box center [572, 224] width 216 height 23
select select "4fbc2a82-edda-4a59-863f-72b731eb7375"
click at [464, 213] on select "Select One 2-4 Business Days 2 Day Next Business Day" at bounding box center [572, 224] width 216 height 23
click at [671, 261] on select "Select One + Add New Address - Login" at bounding box center [572, 261] width 216 height 23
click at [379, 242] on ul "Order Date 08/17/2025 Turnaround Select One 2-4 Business Days 2 Day Next Busine…" at bounding box center [455, 267] width 450 height 180
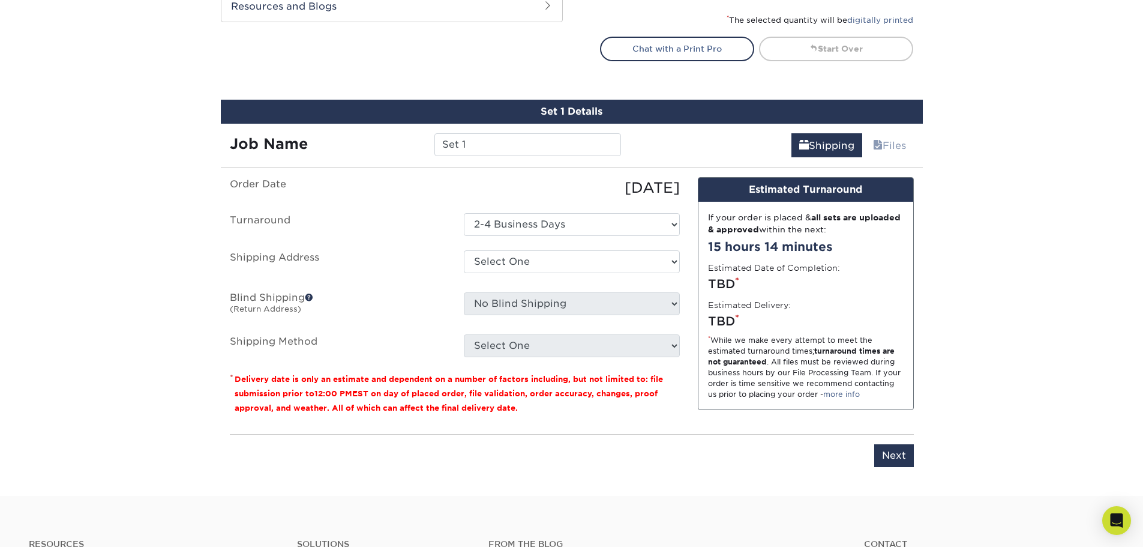
click at [310, 296] on span at bounding box center [309, 297] width 8 height 8
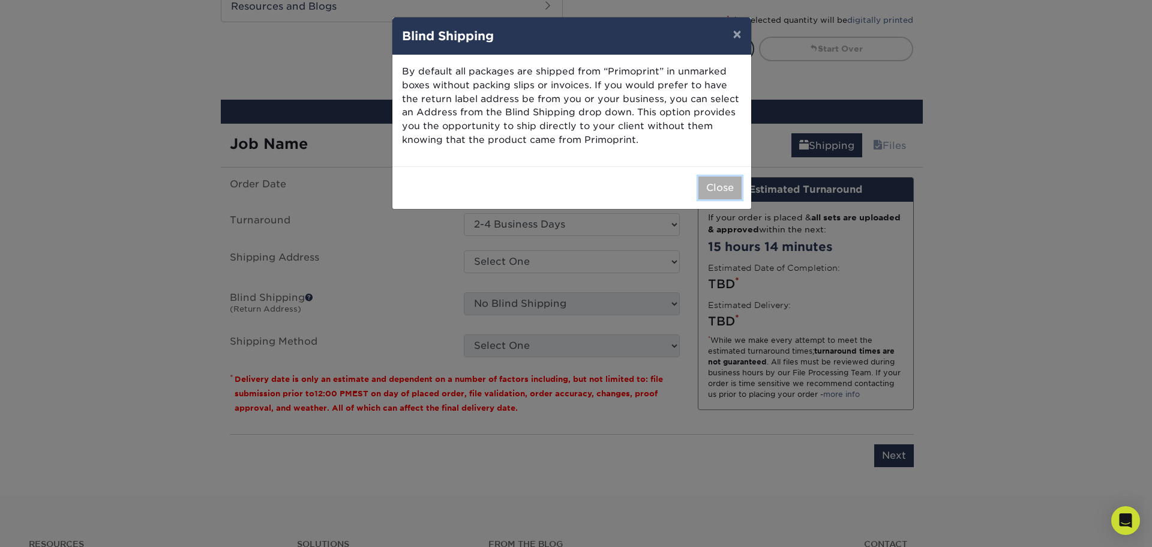
click at [724, 188] on button "Close" at bounding box center [720, 187] width 43 height 23
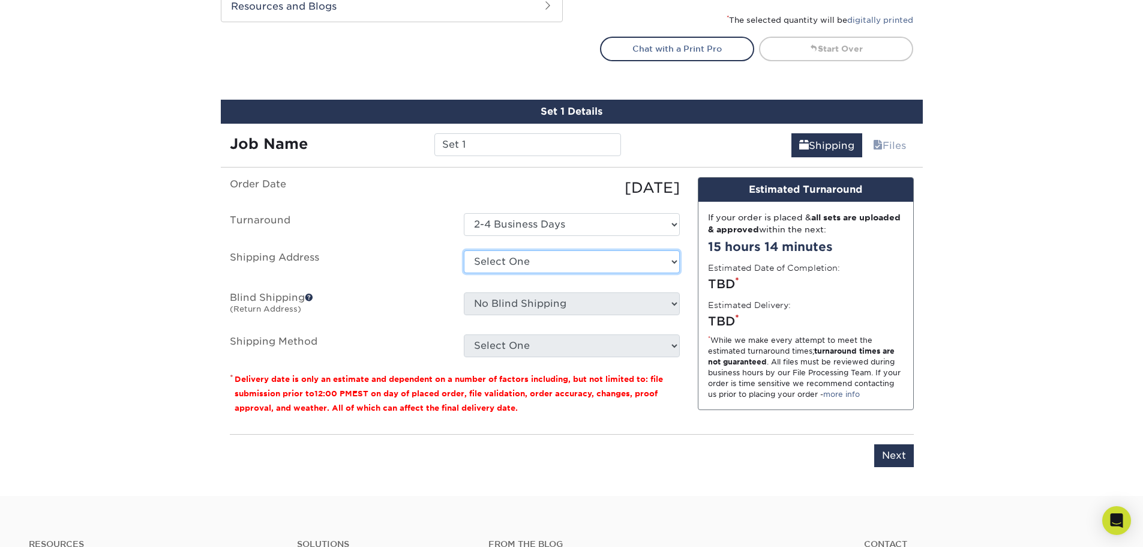
click at [673, 259] on select "Select One + Add New Address - Login" at bounding box center [572, 261] width 216 height 23
select select "newaddress"
click at [464, 250] on select "Select One + Add New Address - Login" at bounding box center [572, 261] width 216 height 23
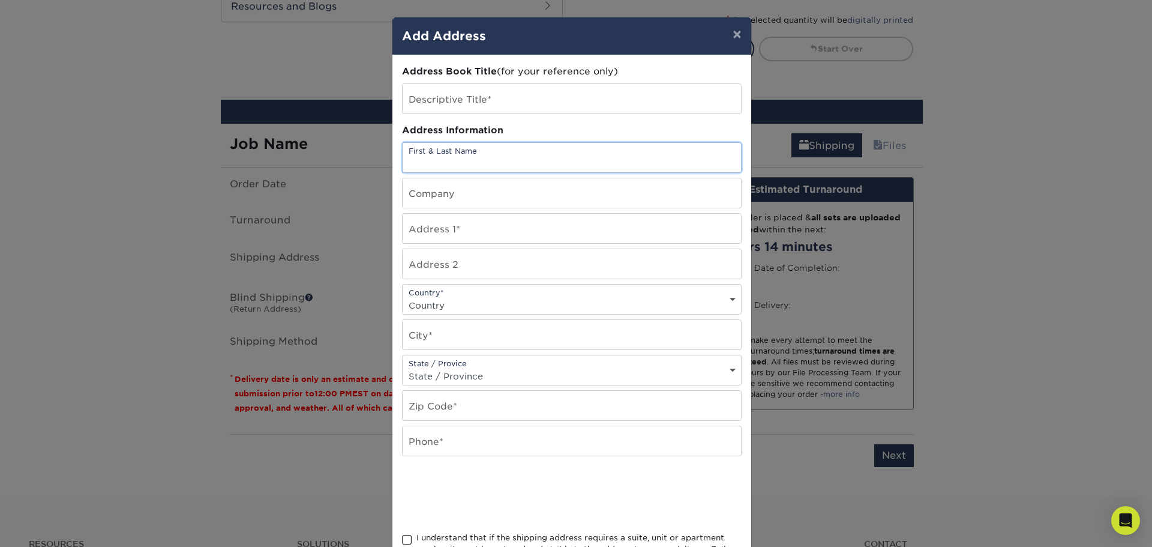
click at [529, 151] on input "text" at bounding box center [572, 157] width 339 height 29
type input "William P. Brooks"
type input "14742 Beaver Run Rd"
select select "US"
type input "MONTGOMERY"
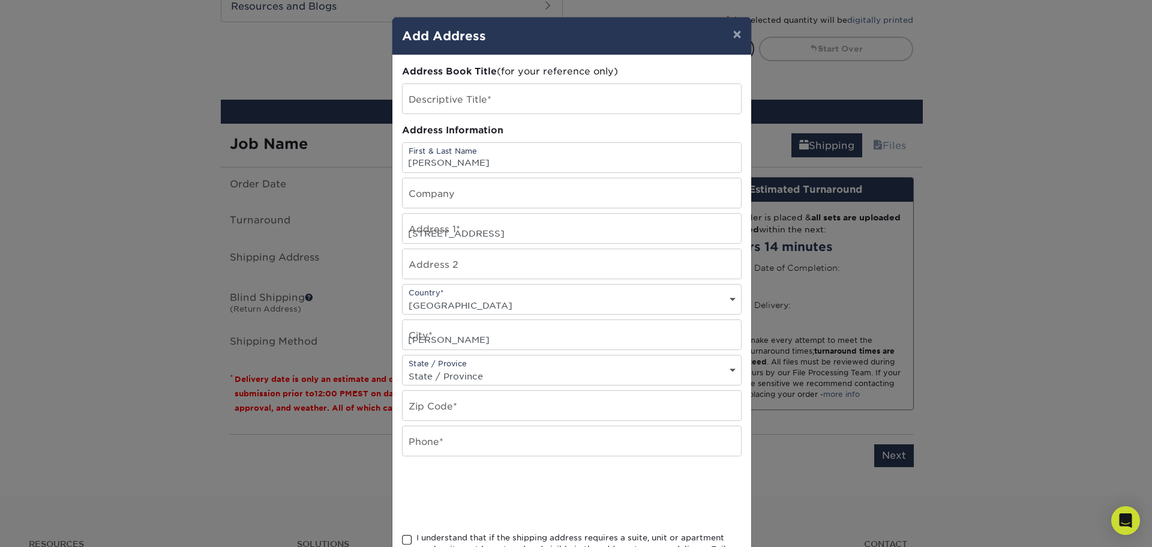
select select "TX"
type input "77356"
click at [496, 199] on input "text" at bounding box center [572, 192] width 339 height 29
type input "Brooks & Guns, LLC"
click at [489, 443] on input "text" at bounding box center [572, 440] width 339 height 29
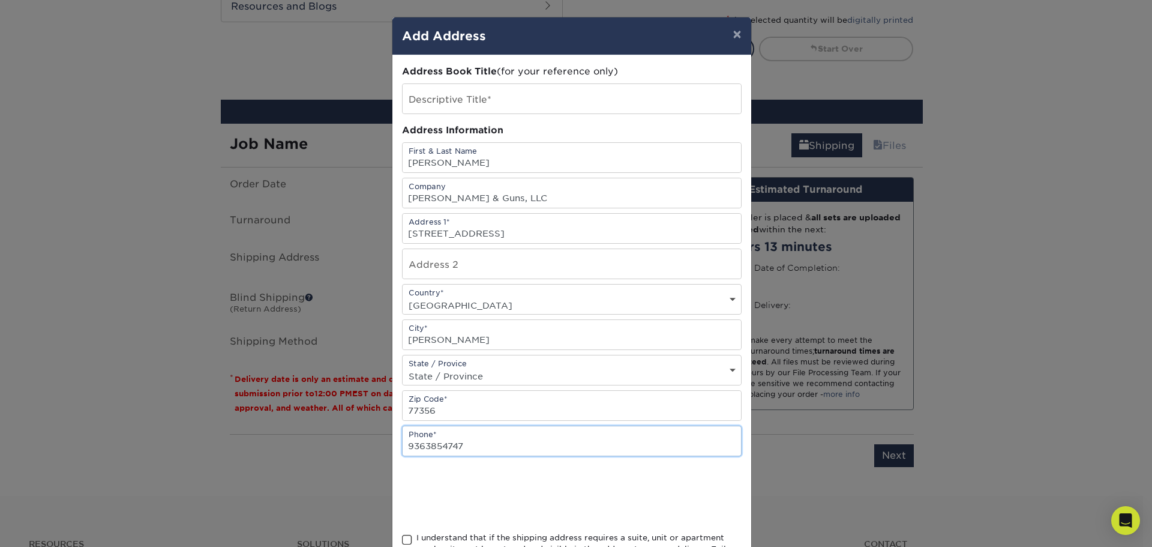
type input "9363854747"
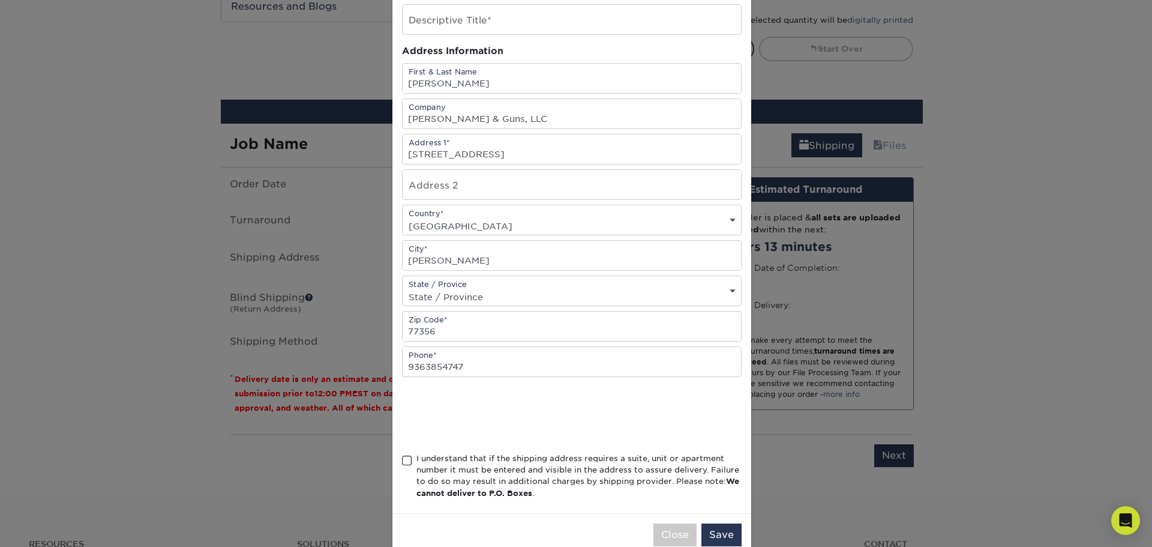
scroll to position [106, 0]
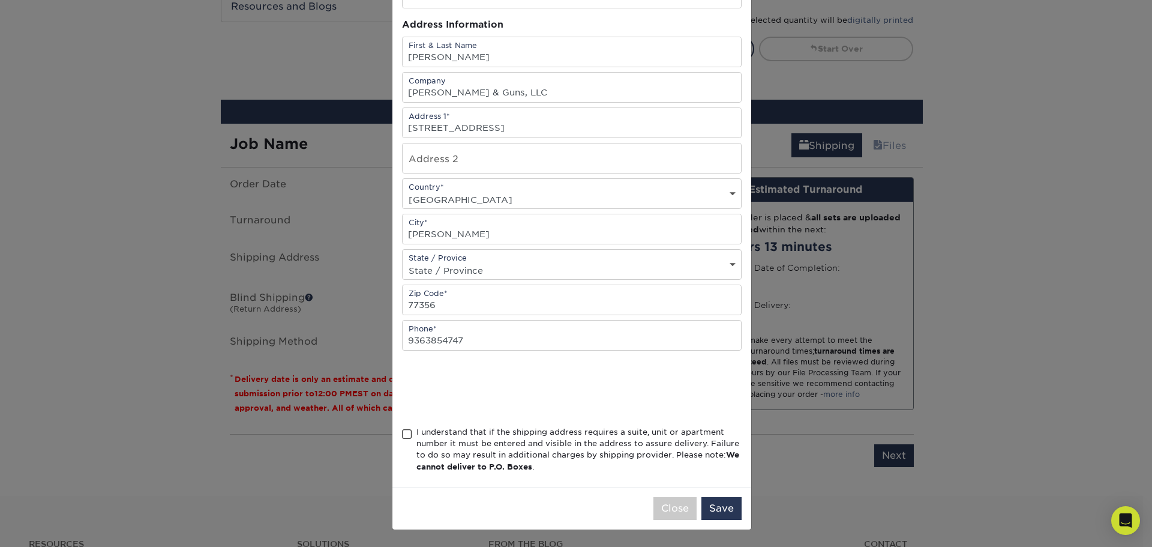
click at [402, 435] on span at bounding box center [407, 434] width 10 height 11
click at [0, 0] on input "I understand that if the shipping address requires a suite, unit or apartment n…" at bounding box center [0, 0] width 0 height 0
click at [718, 507] on button "Save" at bounding box center [722, 508] width 40 height 23
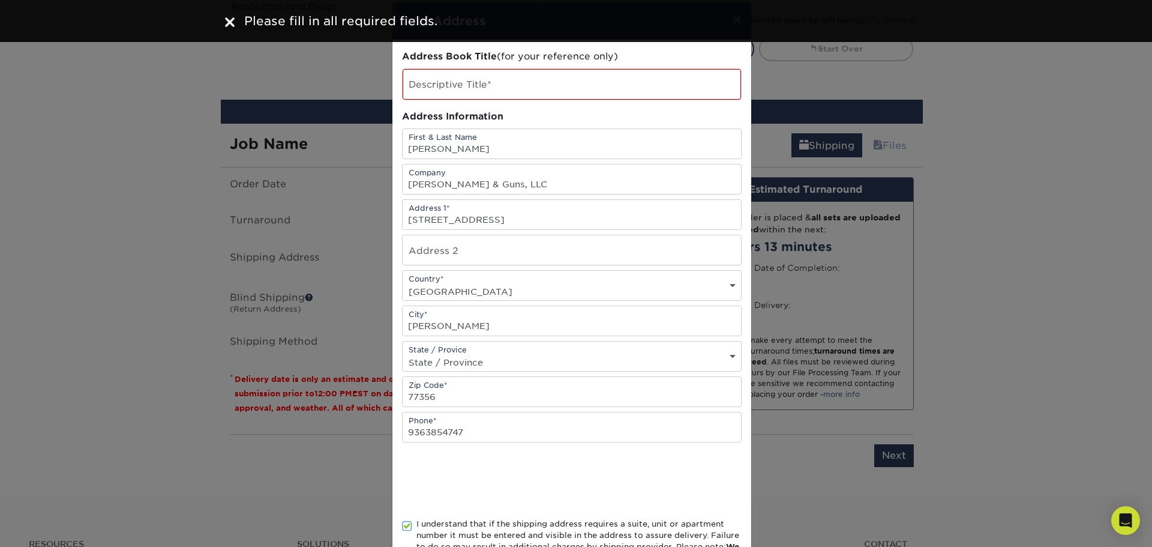
scroll to position [0, 0]
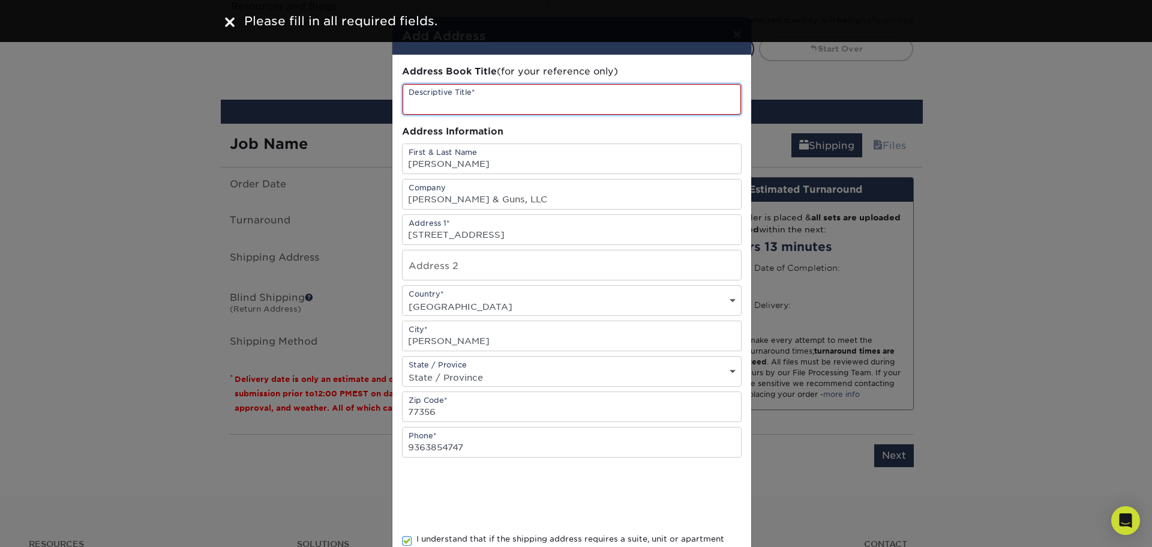
click at [536, 102] on input "text" at bounding box center [572, 99] width 339 height 31
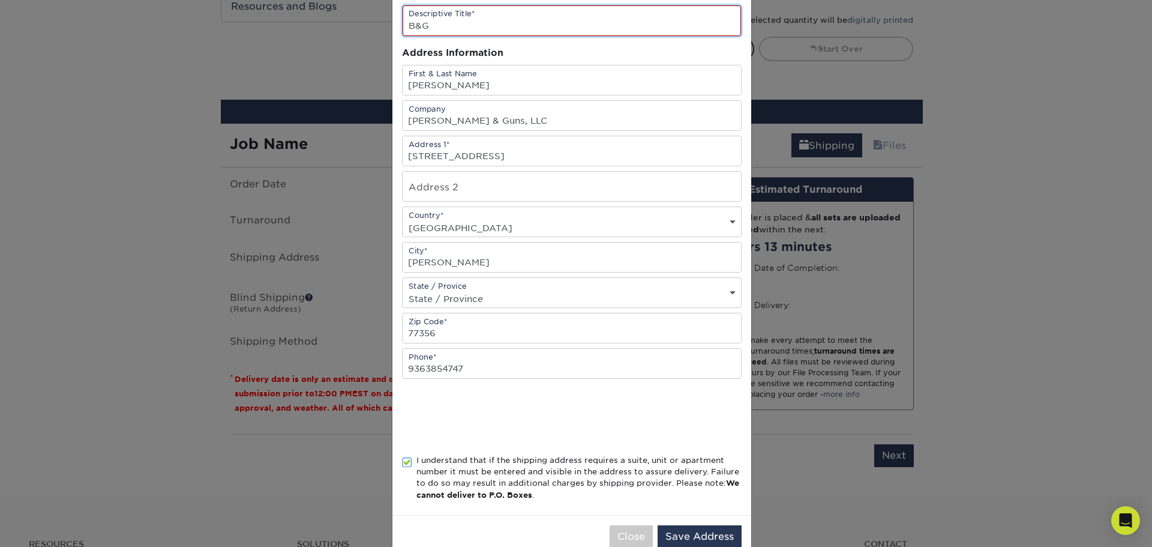
scroll to position [107, 0]
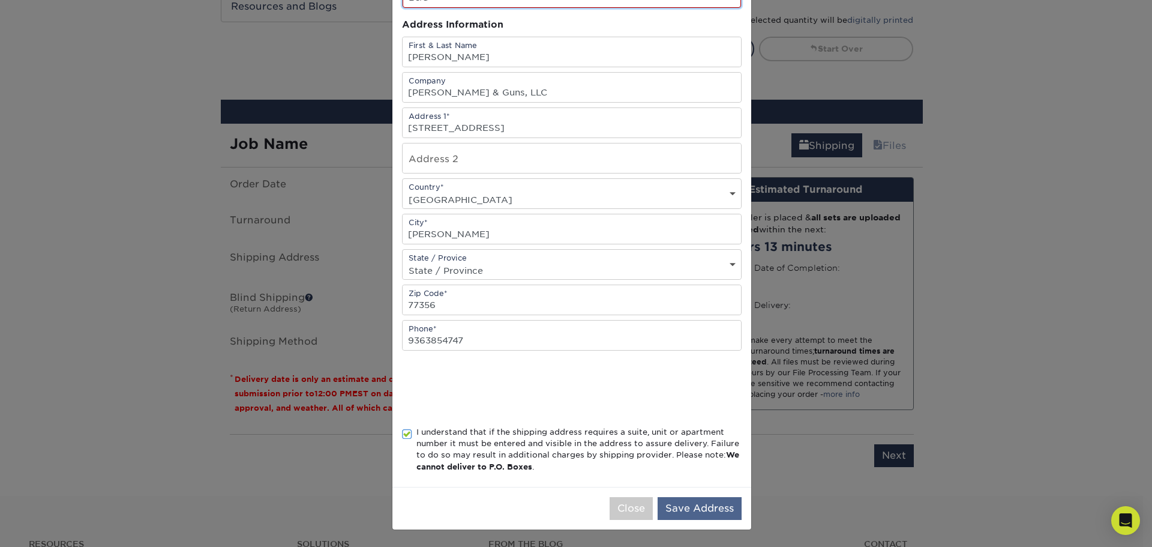
type input "B&G"
click at [693, 508] on button "Save Address" at bounding box center [700, 508] width 84 height 23
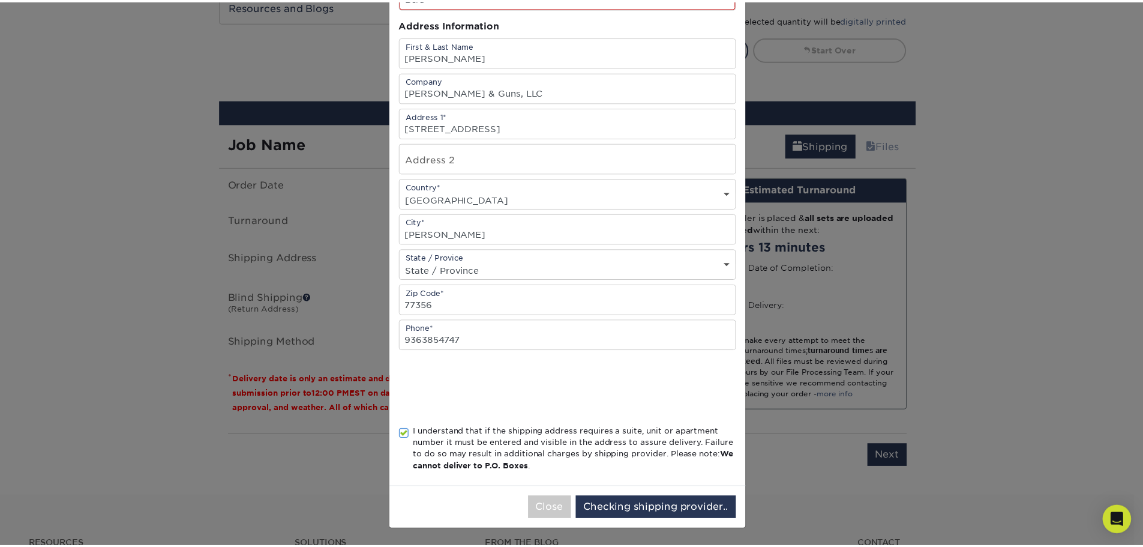
scroll to position [0, 0]
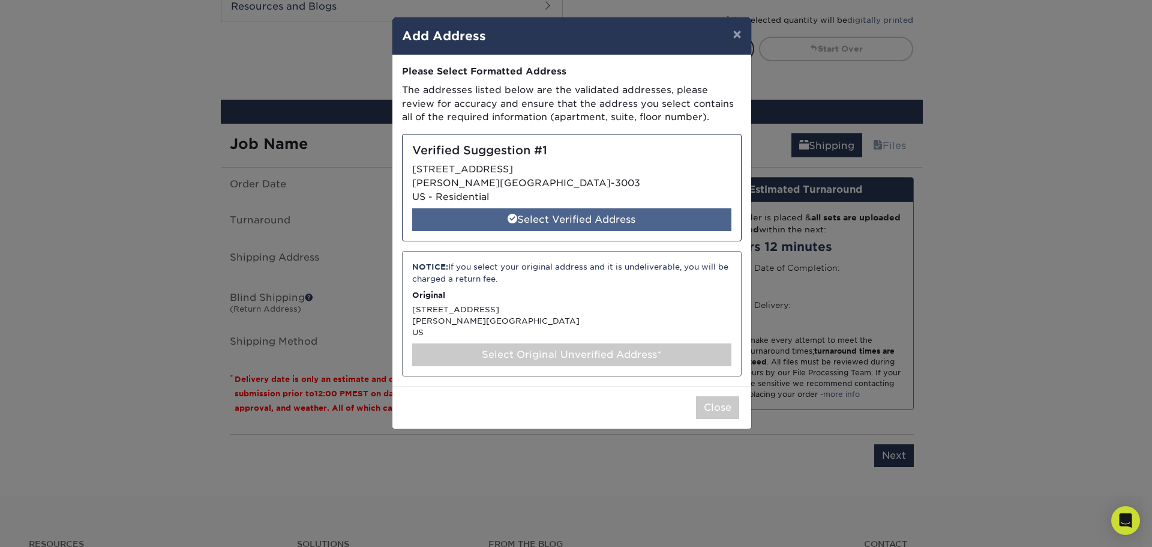
click at [570, 217] on div "Select Verified Address" at bounding box center [571, 219] width 319 height 23
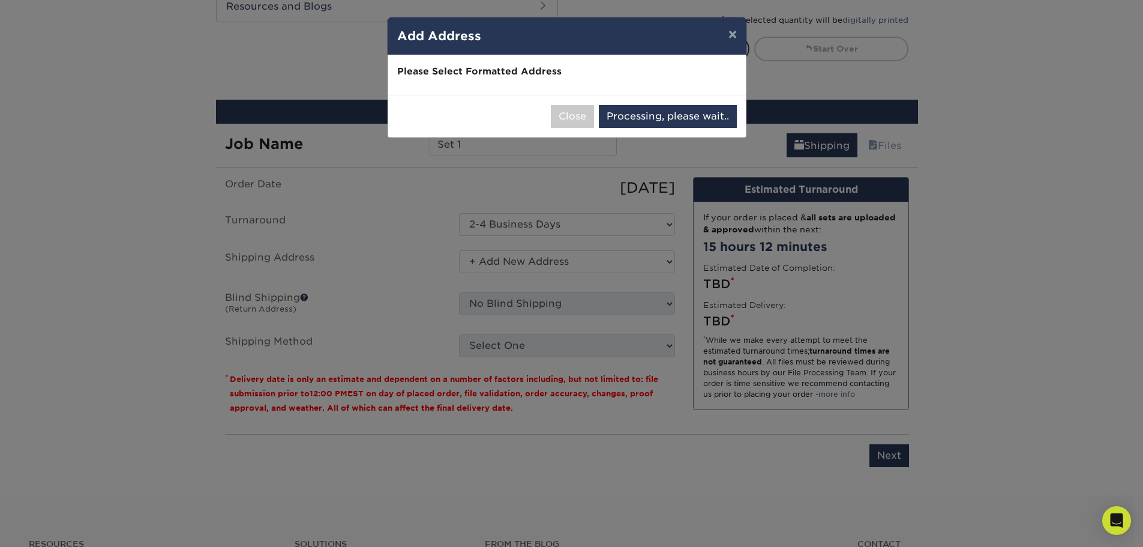
select select "285162"
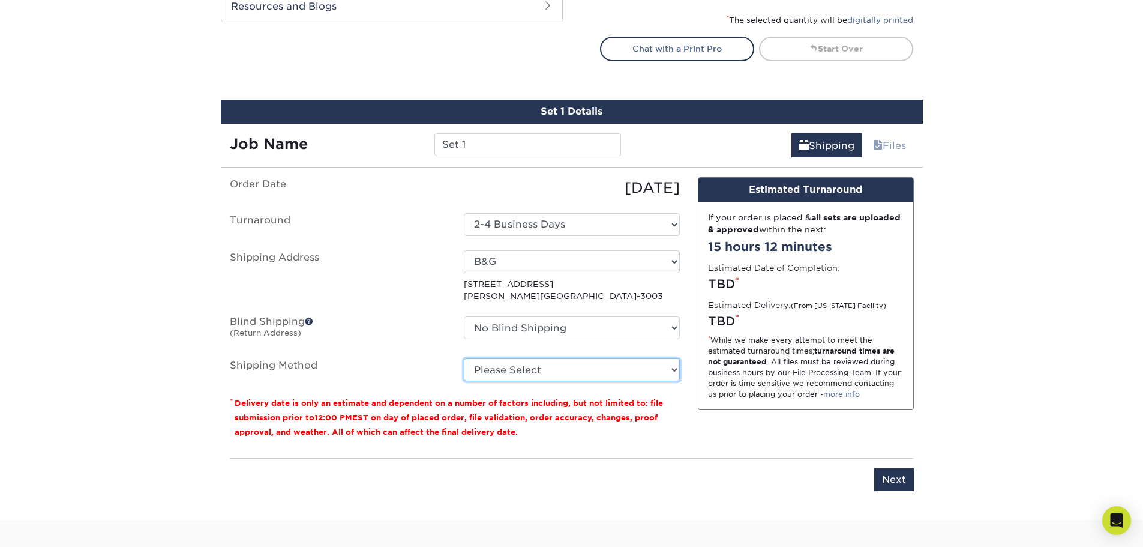
click at [673, 369] on select "Please Select Ground Shipping (+$7.84) 3 Day Shipping Service (+$24.96) 2 Day A…" at bounding box center [572, 369] width 216 height 23
select select "03"
click at [464, 358] on select "Please Select Ground Shipping (+$7.84) 3 Day Shipping Service (+$24.96) 2 Day A…" at bounding box center [572, 369] width 216 height 23
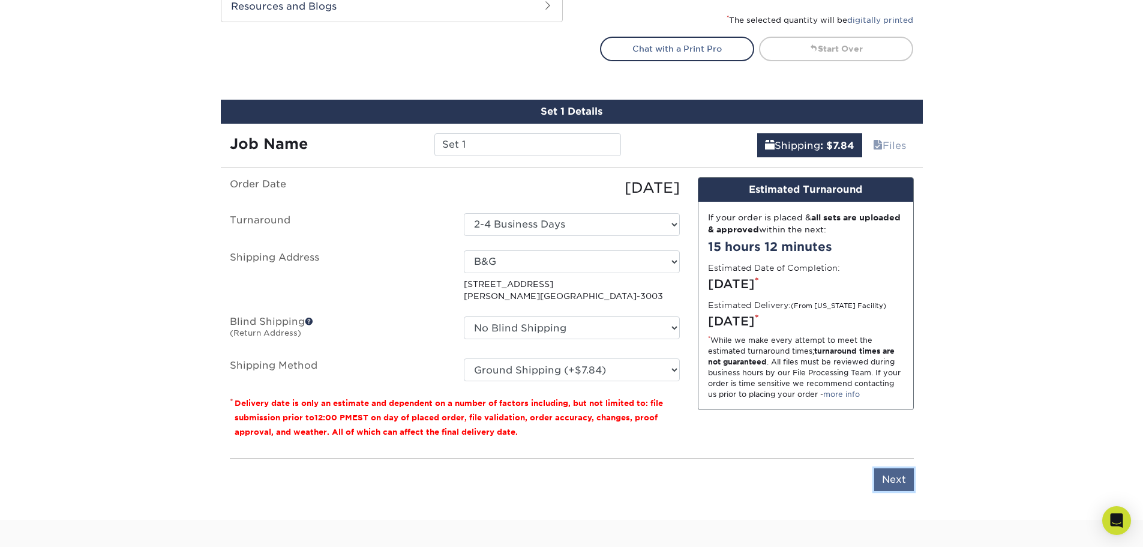
click at [893, 481] on input "Next" at bounding box center [895, 479] width 40 height 23
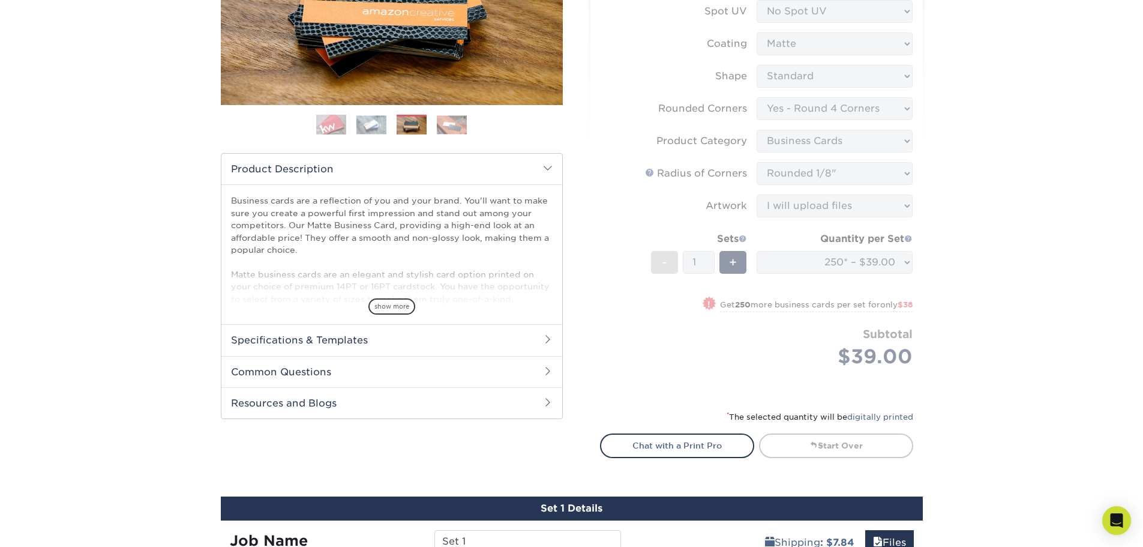
scroll to position [240, 0]
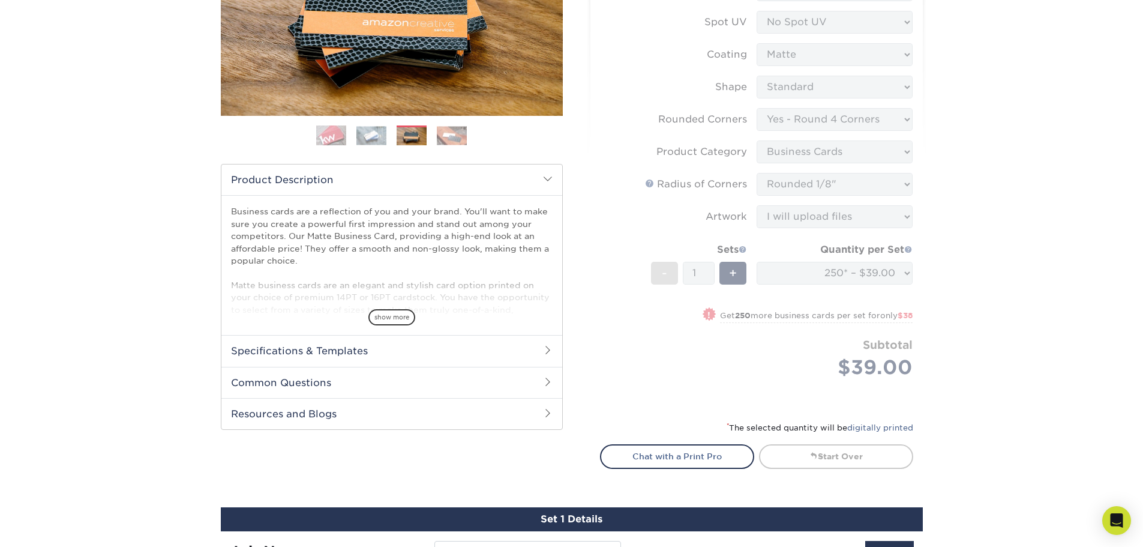
click at [544, 349] on span at bounding box center [548, 350] width 10 height 10
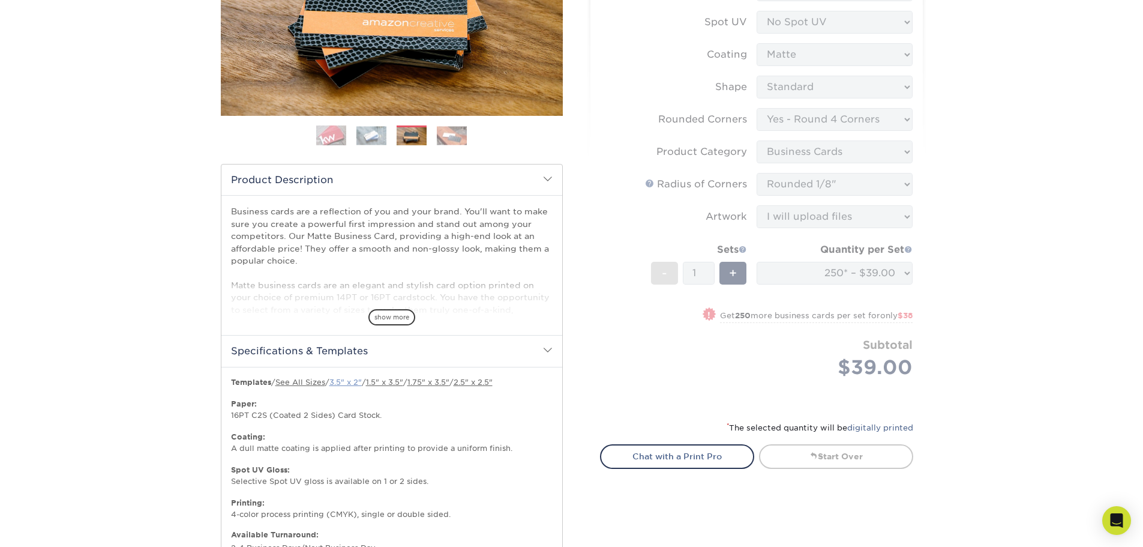
click at [354, 382] on link "3.5" x 2"" at bounding box center [346, 382] width 32 height 9
